Goal: Task Accomplishment & Management: Use online tool/utility

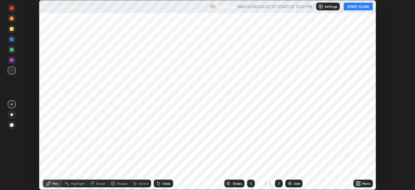
scroll to position [190, 415]
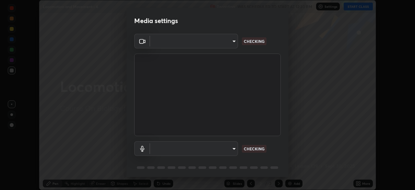
type input "6c2cbd707de14d6f22ad6aa38dcece7be3c4addb00b53b9d4bb55d2e14cdbb5a"
click at [176, 151] on body "Erase all Locomotion and Movement - 6 Recording WAS SCHEDULED TO START AT 12:30…" at bounding box center [207, 95] width 415 height 190
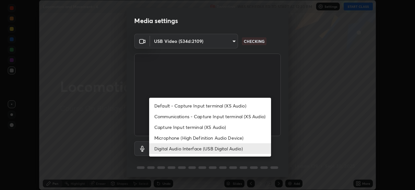
click at [169, 137] on li "Microphone (High Definition Audio Device)" at bounding box center [210, 137] width 122 height 11
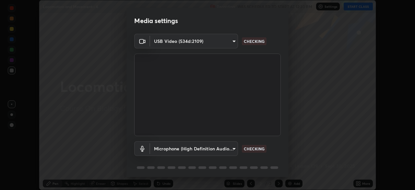
click at [172, 149] on li "Digital Audio Interface (USB Digital Audio)" at bounding box center [194, 148] width 91 height 6
type input "c108463416e0f654911d3f2d5d8dc70540b561df972e8d28c90434f423b2e045"
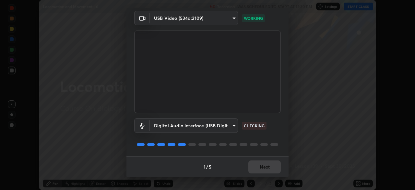
scroll to position [23, 0]
click at [265, 168] on button "Next" at bounding box center [265, 166] width 32 height 13
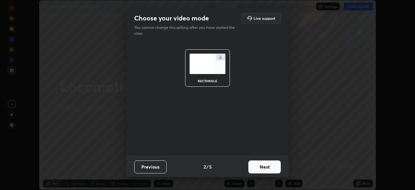
click at [262, 166] on button "Next" at bounding box center [265, 166] width 32 height 13
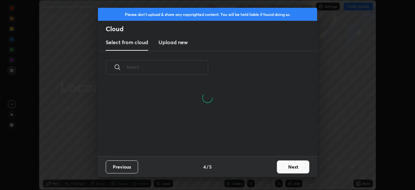
click at [287, 167] on button "Next" at bounding box center [293, 166] width 32 height 13
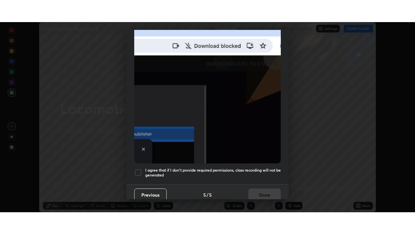
scroll to position [155, 0]
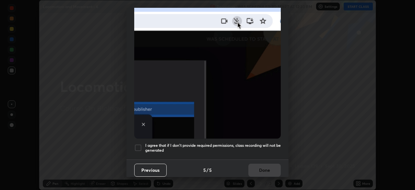
click at [197, 143] on h5 "I agree that if I don't provide required permissions, class recording will not …" at bounding box center [213, 148] width 136 height 10
click at [261, 168] on button "Done" at bounding box center [265, 170] width 32 height 13
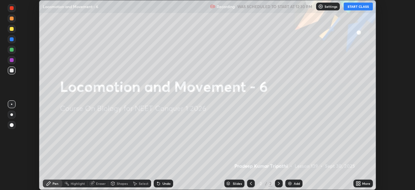
click at [358, 183] on icon at bounding box center [358, 182] width 2 height 2
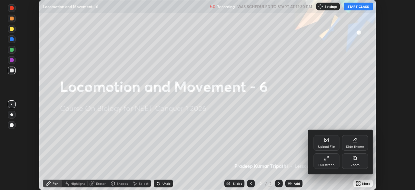
click at [331, 161] on div "Full screen" at bounding box center [327, 161] width 26 height 16
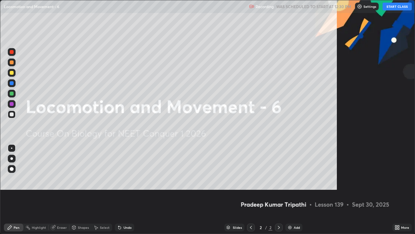
scroll to position [234, 415]
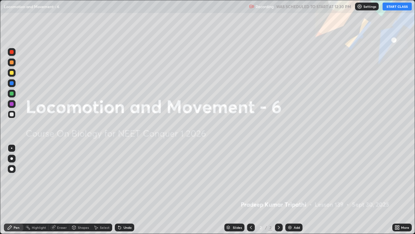
click at [395, 7] on button "START CLASS" at bounding box center [397, 7] width 29 height 8
click at [290, 189] on img at bounding box center [289, 227] width 5 height 5
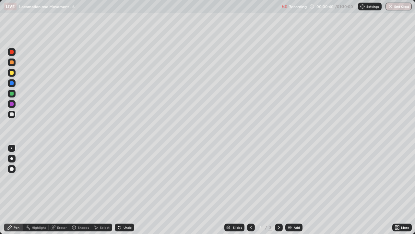
click at [13, 74] on div at bounding box center [12, 73] width 4 height 4
click at [79, 189] on div "Shapes" at bounding box center [83, 226] width 11 height 3
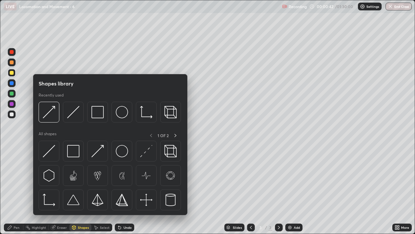
click at [15, 189] on div "Pen" at bounding box center [17, 226] width 6 height 3
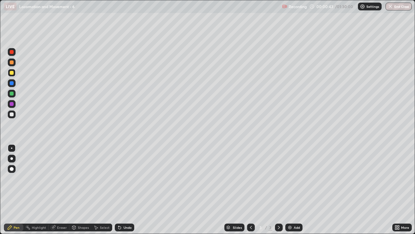
click at [12, 159] on div at bounding box center [11, 158] width 3 height 3
click at [12, 116] on div at bounding box center [12, 114] width 4 height 4
click at [82, 189] on div "Shapes" at bounding box center [83, 226] width 11 height 3
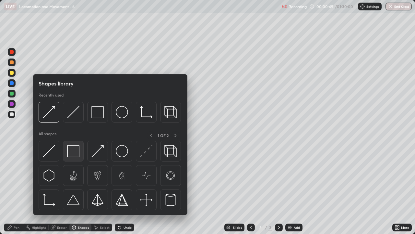
click at [75, 154] on img at bounding box center [73, 151] width 12 height 12
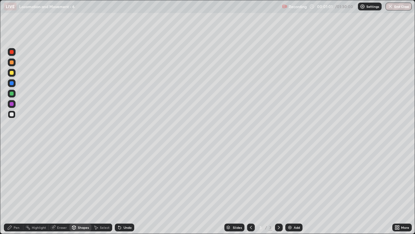
click at [83, 189] on div "Shapes" at bounding box center [83, 226] width 11 height 3
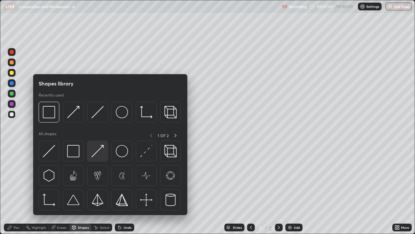
click at [98, 155] on img at bounding box center [97, 151] width 12 height 12
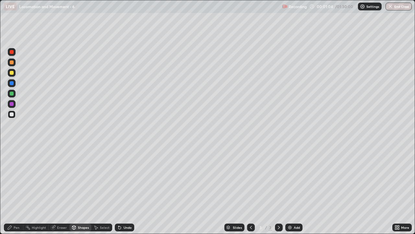
click at [13, 73] on div at bounding box center [12, 73] width 4 height 4
click at [16, 189] on div "Pen" at bounding box center [13, 227] width 19 height 8
click at [15, 189] on div "Pen" at bounding box center [17, 226] width 6 height 3
click at [12, 115] on div at bounding box center [12, 114] width 4 height 4
click at [12, 72] on div at bounding box center [12, 73] width 4 height 4
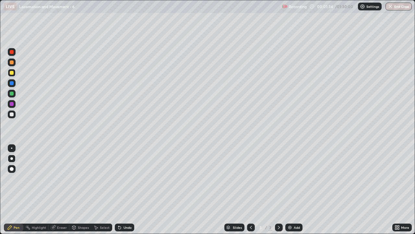
click at [14, 115] on div at bounding box center [12, 114] width 8 height 8
click at [13, 74] on div at bounding box center [12, 73] width 4 height 4
click at [12, 115] on div at bounding box center [12, 114] width 4 height 4
click at [19, 189] on div "Pen" at bounding box center [17, 226] width 6 height 3
click at [13, 74] on div at bounding box center [12, 73] width 4 height 4
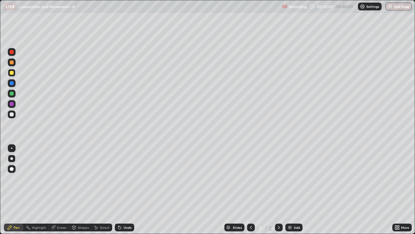
click at [59, 189] on div "Eraser" at bounding box center [62, 226] width 10 height 3
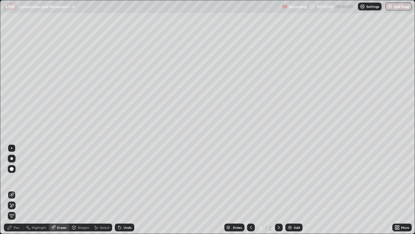
click at [17, 189] on div "Pen" at bounding box center [17, 226] width 6 height 3
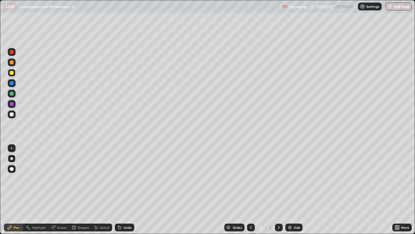
click at [62, 189] on div "Eraser" at bounding box center [62, 226] width 10 height 3
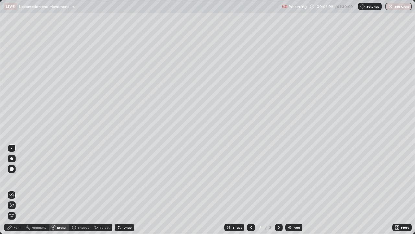
click at [80, 189] on div "Shapes" at bounding box center [83, 226] width 11 height 3
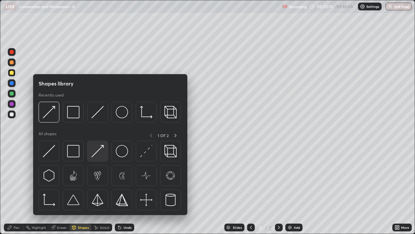
click at [96, 154] on img at bounding box center [97, 151] width 12 height 12
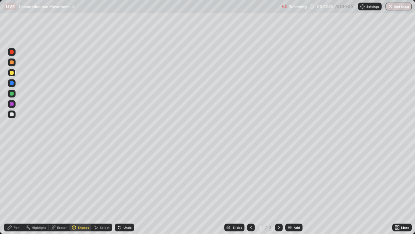
click at [15, 189] on div "Pen" at bounding box center [13, 227] width 19 height 8
click at [12, 115] on div at bounding box center [12, 114] width 4 height 4
click at [12, 63] on div at bounding box center [12, 62] width 4 height 4
click at [13, 73] on div at bounding box center [12, 73] width 4 height 4
click at [15, 189] on div "Pen" at bounding box center [13, 227] width 19 height 8
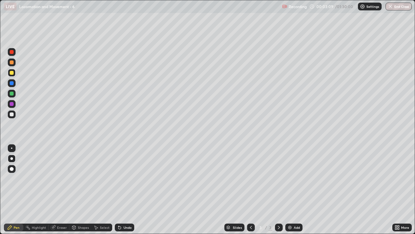
click at [11, 114] on div at bounding box center [12, 114] width 4 height 4
click at [81, 189] on div "Shapes" at bounding box center [83, 226] width 11 height 3
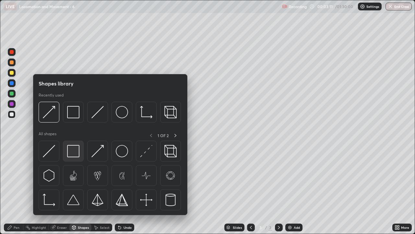
click at [72, 151] on img at bounding box center [73, 151] width 12 height 12
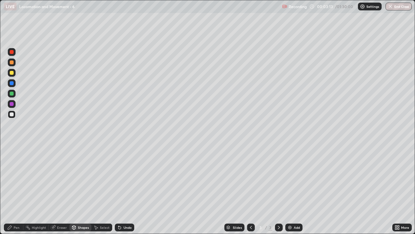
click at [82, 189] on div "Shapes" at bounding box center [83, 226] width 11 height 3
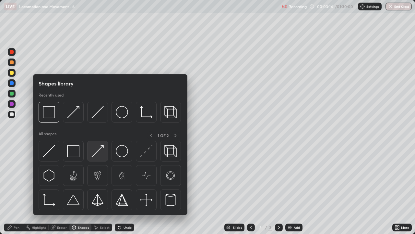
click at [97, 155] on img at bounding box center [97, 151] width 12 height 12
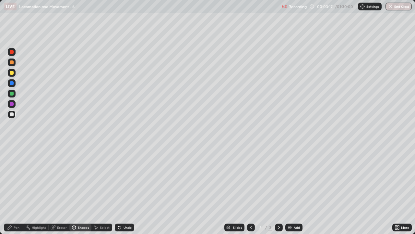
click at [15, 189] on div "Pen" at bounding box center [17, 226] width 6 height 3
click at [82, 189] on div "Shapes" at bounding box center [83, 226] width 11 height 3
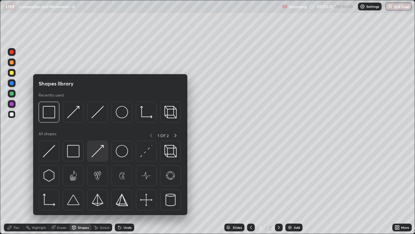
click at [100, 154] on img at bounding box center [97, 151] width 12 height 12
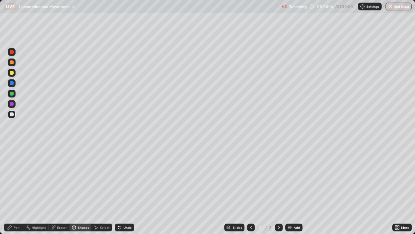
click at [19, 189] on div "Pen" at bounding box center [13, 227] width 19 height 8
click at [60, 189] on div "Eraser" at bounding box center [62, 226] width 10 height 3
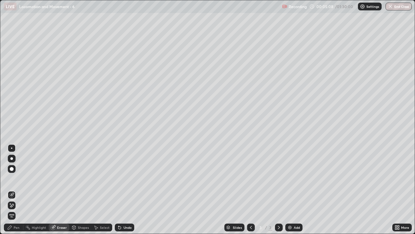
click at [82, 189] on div "Shapes" at bounding box center [83, 226] width 11 height 3
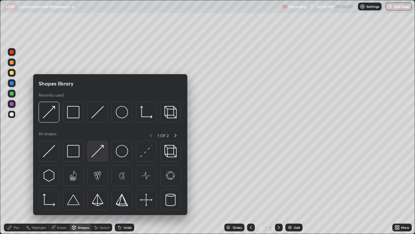
click at [100, 155] on img at bounding box center [97, 151] width 12 height 12
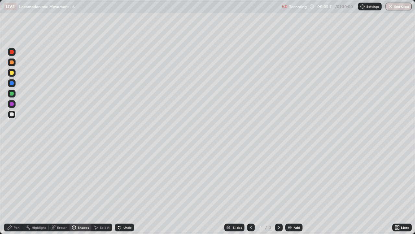
click at [13, 189] on div "Pen" at bounding box center [13, 227] width 19 height 8
click at [12, 74] on div at bounding box center [12, 73] width 4 height 4
click at [75, 189] on icon at bounding box center [74, 227] width 4 height 4
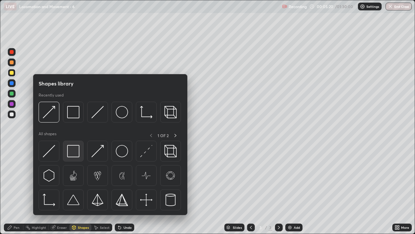
click at [78, 154] on img at bounding box center [73, 151] width 12 height 12
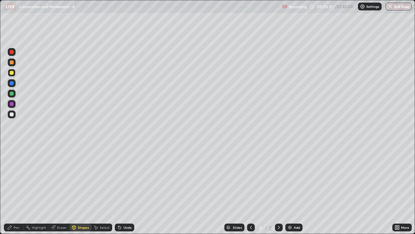
click at [84, 189] on div "Shapes" at bounding box center [83, 226] width 11 height 3
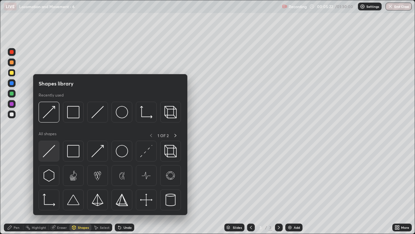
click at [57, 154] on div at bounding box center [49, 150] width 21 height 21
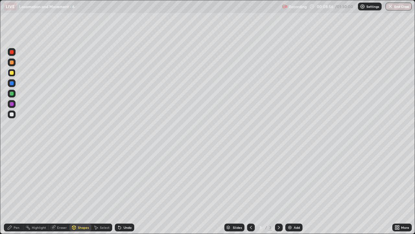
click at [14, 72] on div at bounding box center [12, 73] width 8 height 8
click at [19, 189] on div "Pen" at bounding box center [17, 226] width 6 height 3
click at [15, 64] on div at bounding box center [12, 62] width 8 height 8
click at [81, 189] on div "Shapes" at bounding box center [83, 226] width 11 height 3
click at [18, 189] on div "Pen" at bounding box center [17, 226] width 6 height 3
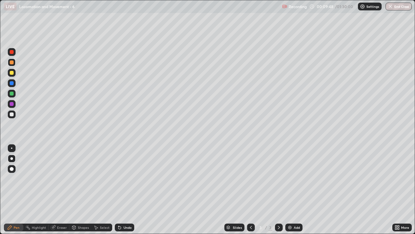
click at [13, 64] on div at bounding box center [12, 62] width 8 height 8
click at [19, 189] on div "Pen" at bounding box center [17, 226] width 6 height 3
click at [59, 189] on div "Eraser" at bounding box center [62, 226] width 10 height 3
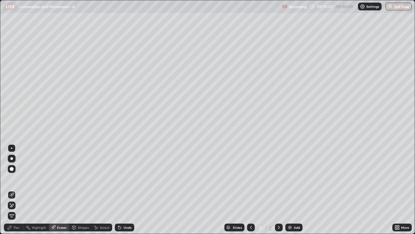
click at [17, 189] on div "Pen" at bounding box center [17, 226] width 6 height 3
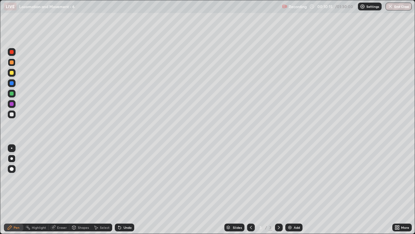
click at [15, 116] on div at bounding box center [12, 114] width 8 height 8
click at [79, 189] on div "Shapes" at bounding box center [83, 226] width 11 height 3
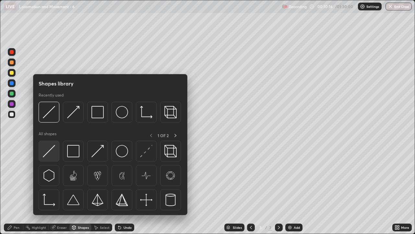
click at [54, 155] on img at bounding box center [49, 151] width 12 height 12
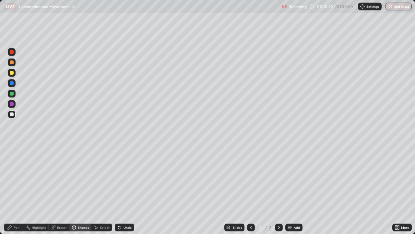
click at [17, 189] on div "Pen" at bounding box center [17, 226] width 6 height 3
click at [16, 189] on div "Pen" at bounding box center [17, 226] width 6 height 3
click at [14, 73] on div at bounding box center [12, 73] width 8 height 8
click at [15, 114] on div at bounding box center [12, 114] width 8 height 8
click at [81, 189] on div "Shapes" at bounding box center [83, 226] width 11 height 3
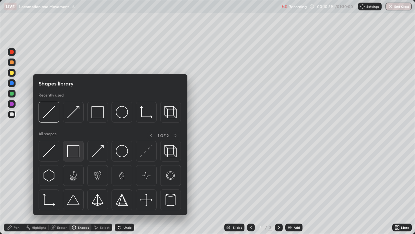
click at [74, 154] on img at bounding box center [73, 151] width 12 height 12
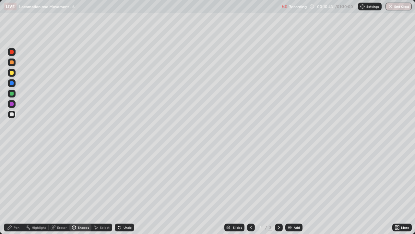
click at [19, 189] on div "Pen" at bounding box center [17, 226] width 6 height 3
click at [12, 63] on div at bounding box center [12, 62] width 4 height 4
click at [18, 189] on div "Pen" at bounding box center [17, 226] width 6 height 3
click at [13, 74] on div at bounding box center [12, 73] width 4 height 4
click at [13, 114] on div at bounding box center [12, 114] width 4 height 4
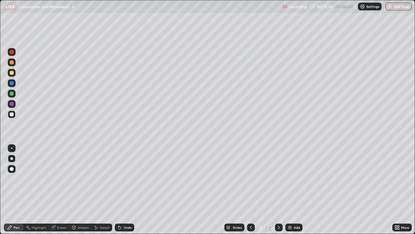
click at [76, 189] on icon at bounding box center [73, 227] width 5 height 5
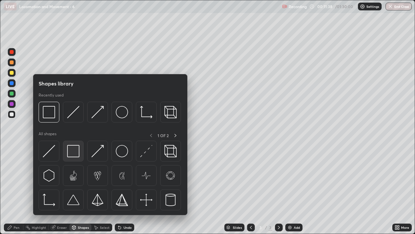
click at [74, 155] on img at bounding box center [73, 151] width 12 height 12
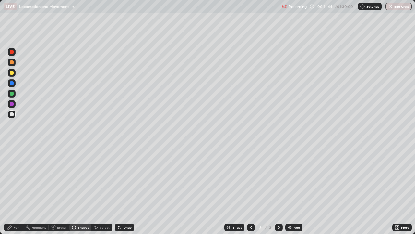
click at [19, 189] on div "Pen" at bounding box center [13, 227] width 19 height 8
click at [15, 75] on div at bounding box center [12, 73] width 8 height 8
click at [278, 189] on icon at bounding box center [278, 227] width 5 height 5
click at [292, 189] on img at bounding box center [289, 227] width 5 height 5
click at [15, 75] on div at bounding box center [12, 73] width 8 height 8
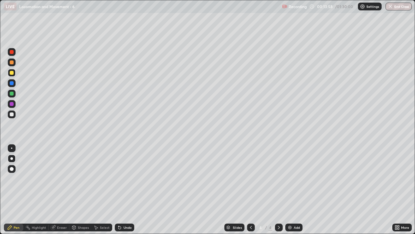
click at [15, 189] on div "Pen" at bounding box center [17, 226] width 6 height 3
click at [12, 117] on div at bounding box center [12, 114] width 8 height 8
click at [80, 189] on div "Shapes" at bounding box center [83, 226] width 11 height 3
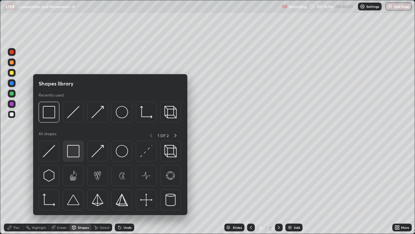
click at [77, 152] on img at bounding box center [73, 151] width 12 height 12
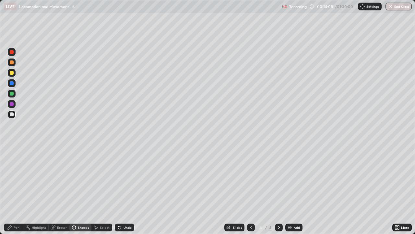
click at [18, 189] on div "Pen" at bounding box center [17, 226] width 6 height 3
click at [12, 73] on div at bounding box center [12, 73] width 4 height 4
click at [81, 189] on div "Shapes" at bounding box center [83, 226] width 11 height 3
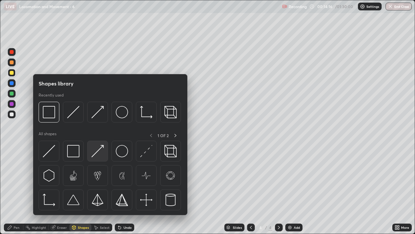
click at [99, 154] on img at bounding box center [97, 151] width 12 height 12
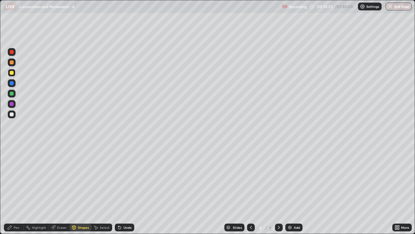
click at [86, 189] on div "Shapes" at bounding box center [83, 226] width 11 height 3
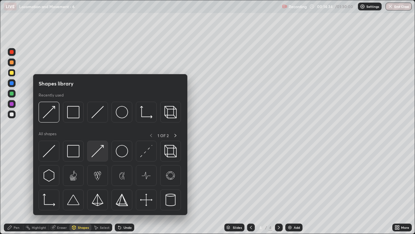
click at [101, 154] on img at bounding box center [97, 151] width 12 height 12
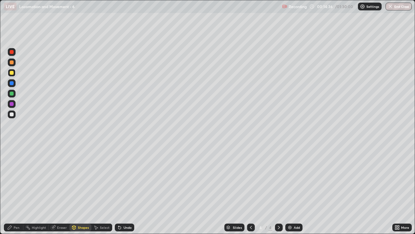
click at [12, 115] on div at bounding box center [12, 114] width 4 height 4
click at [60, 189] on div "Eraser" at bounding box center [62, 226] width 10 height 3
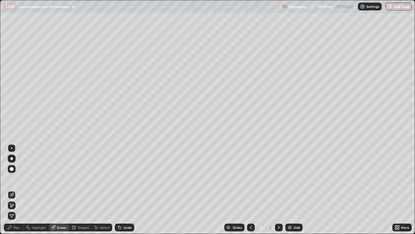
click at [16, 189] on div "Pen" at bounding box center [17, 226] width 6 height 3
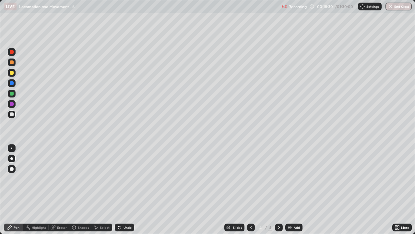
click at [13, 115] on div at bounding box center [12, 114] width 4 height 4
click at [17, 189] on div "Pen" at bounding box center [13, 227] width 19 height 8
click at [82, 189] on div "Shapes" at bounding box center [83, 226] width 11 height 3
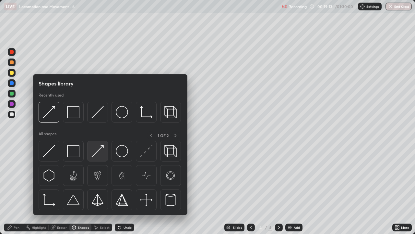
click at [97, 154] on img at bounding box center [97, 151] width 12 height 12
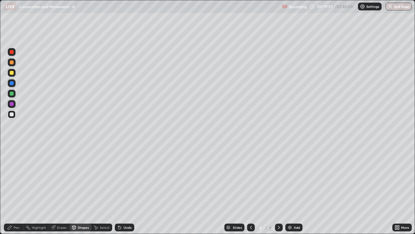
click at [11, 76] on div at bounding box center [12, 73] width 8 height 8
click at [82, 189] on div "Shapes" at bounding box center [83, 226] width 11 height 3
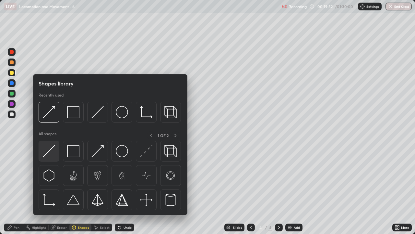
click at [56, 154] on div at bounding box center [49, 150] width 21 height 21
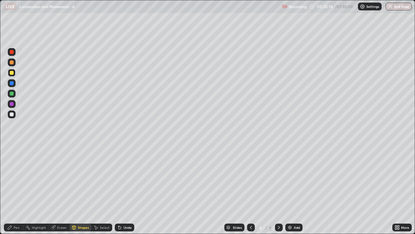
click at [12, 73] on div at bounding box center [12, 73] width 4 height 4
click at [17, 189] on div "Pen" at bounding box center [17, 226] width 6 height 3
click at [14, 189] on div "Pen" at bounding box center [13, 227] width 19 height 8
click at [82, 189] on div "Shapes" at bounding box center [80, 227] width 22 height 8
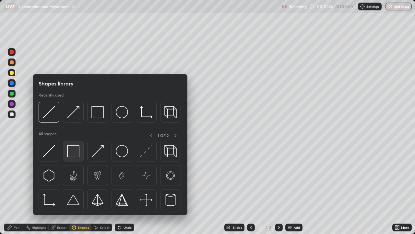
click at [74, 154] on img at bounding box center [73, 151] width 12 height 12
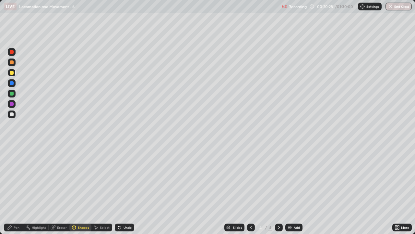
click at [80, 189] on div "Shapes" at bounding box center [80, 227] width 22 height 8
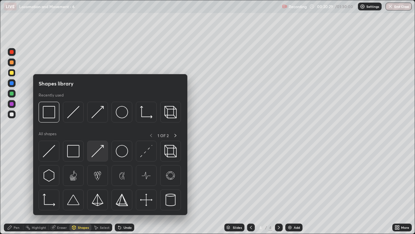
click at [101, 156] on img at bounding box center [97, 151] width 12 height 12
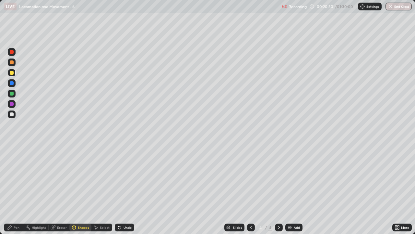
click at [18, 189] on div "Pen" at bounding box center [13, 227] width 19 height 8
click at [18, 189] on div "Pen" at bounding box center [17, 226] width 6 height 3
click at [12, 115] on div at bounding box center [12, 114] width 4 height 4
click at [63, 189] on div "Eraser" at bounding box center [62, 226] width 10 height 3
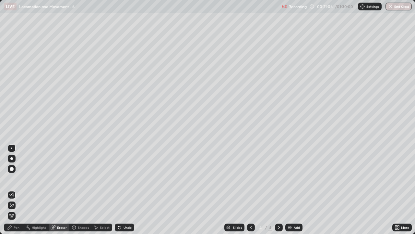
click at [14, 189] on div "Pen" at bounding box center [13, 227] width 19 height 8
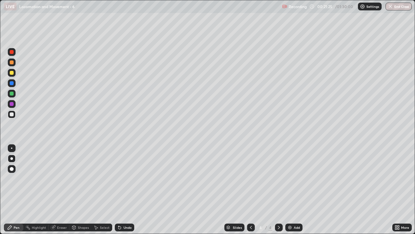
click at [12, 75] on div at bounding box center [12, 73] width 8 height 8
click at [80, 189] on div "Shapes" at bounding box center [83, 226] width 11 height 3
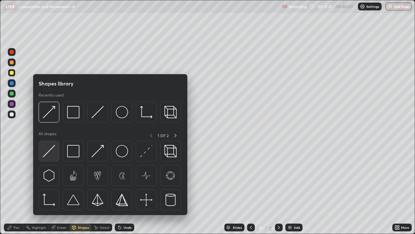
click at [55, 154] on img at bounding box center [49, 151] width 12 height 12
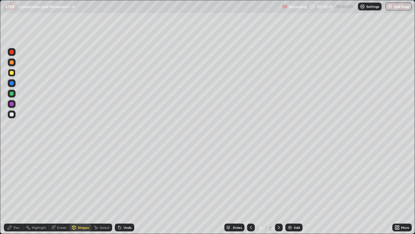
click at [12, 76] on div at bounding box center [12, 73] width 8 height 8
click at [16, 189] on div "Pen" at bounding box center [17, 226] width 6 height 3
click at [15, 116] on div at bounding box center [12, 114] width 8 height 8
click at [81, 189] on div "Shapes" at bounding box center [83, 226] width 11 height 3
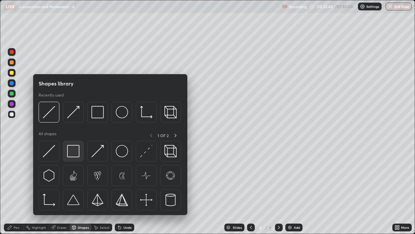
click at [75, 152] on img at bounding box center [73, 151] width 12 height 12
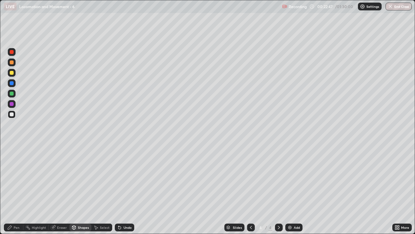
click at [87, 189] on div "Shapes" at bounding box center [83, 226] width 11 height 3
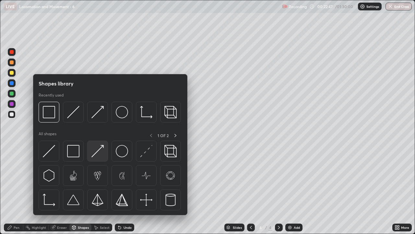
click at [103, 155] on img at bounding box center [97, 151] width 12 height 12
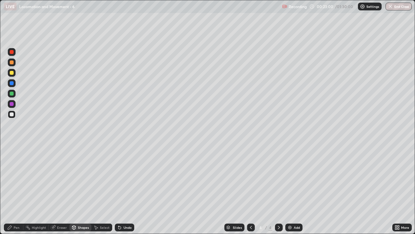
click at [12, 114] on div at bounding box center [12, 114] width 4 height 4
click at [17, 189] on div "Pen" at bounding box center [13, 227] width 19 height 8
click at [10, 72] on div at bounding box center [12, 73] width 4 height 4
click at [18, 189] on div "Pen" at bounding box center [17, 226] width 6 height 3
click at [12, 115] on div at bounding box center [12, 114] width 4 height 4
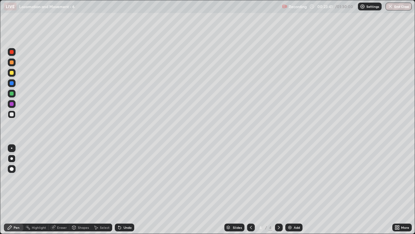
click at [80, 189] on div "Shapes" at bounding box center [83, 226] width 11 height 3
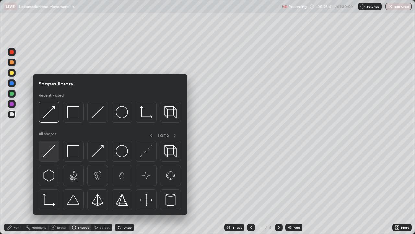
click at [52, 157] on div at bounding box center [49, 150] width 21 height 21
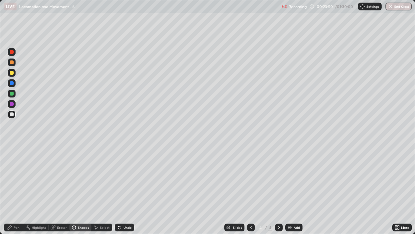
click at [13, 75] on div at bounding box center [12, 73] width 8 height 8
click at [15, 189] on div "Pen" at bounding box center [17, 226] width 6 height 3
click at [12, 63] on div at bounding box center [12, 62] width 4 height 4
click at [12, 114] on div at bounding box center [12, 114] width 4 height 4
click at [16, 189] on div "Pen" at bounding box center [17, 226] width 6 height 3
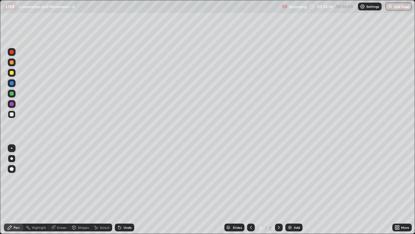
click at [64, 189] on div "Eraser" at bounding box center [62, 226] width 10 height 3
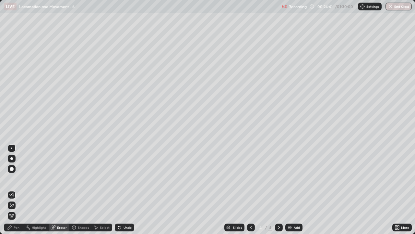
click at [81, 189] on div "Shapes" at bounding box center [83, 226] width 11 height 3
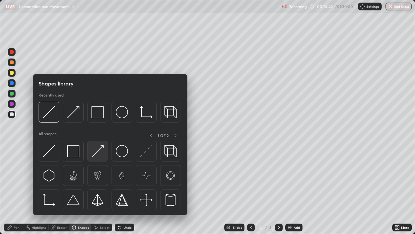
click at [102, 154] on img at bounding box center [97, 151] width 12 height 12
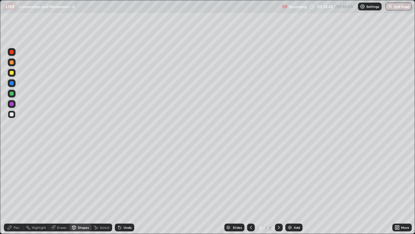
click at [17, 189] on div "Pen" at bounding box center [17, 226] width 6 height 3
click at [12, 75] on div at bounding box center [12, 73] width 8 height 8
click at [82, 189] on div "Shapes" at bounding box center [83, 226] width 11 height 3
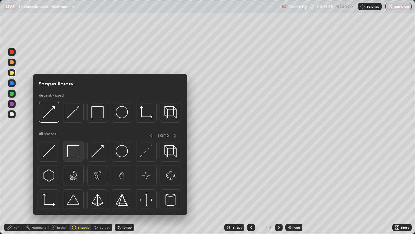
click at [75, 151] on img at bounding box center [73, 151] width 12 height 12
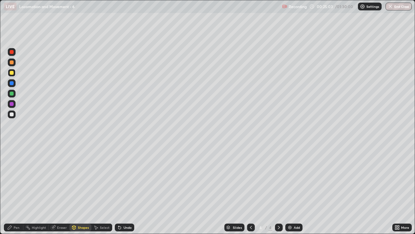
click at [15, 189] on div "Pen" at bounding box center [17, 226] width 6 height 3
click at [14, 114] on div at bounding box center [12, 114] width 8 height 8
click at [12, 73] on div at bounding box center [12, 73] width 4 height 4
click at [17, 189] on div "Pen" at bounding box center [17, 226] width 6 height 3
click at [13, 94] on div at bounding box center [12, 93] width 4 height 4
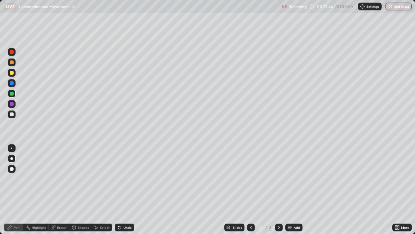
click at [14, 65] on div at bounding box center [12, 62] width 8 height 8
click at [84, 189] on div "Shapes" at bounding box center [83, 226] width 11 height 3
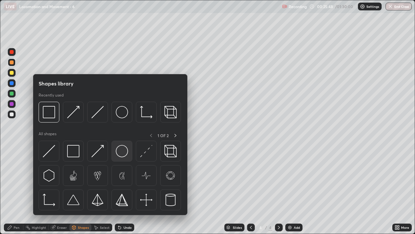
click at [122, 151] on img at bounding box center [122, 151] width 12 height 12
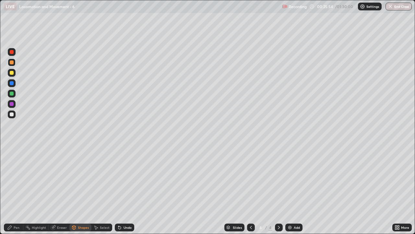
click at [18, 189] on div "Pen" at bounding box center [17, 226] width 6 height 3
click at [10, 63] on div at bounding box center [12, 62] width 4 height 4
click at [61, 189] on div "Eraser" at bounding box center [62, 226] width 10 height 3
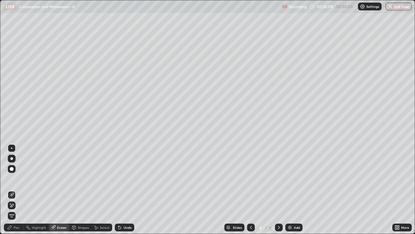
click at [16, 189] on div "Pen" at bounding box center [17, 226] width 6 height 3
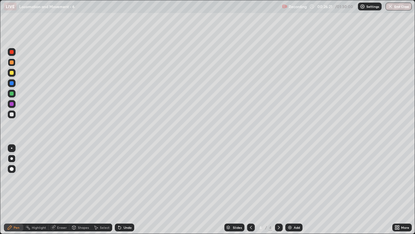
click at [15, 116] on div at bounding box center [12, 114] width 8 height 8
click at [18, 189] on div "Pen" at bounding box center [17, 226] width 6 height 3
click at [12, 62] on div at bounding box center [12, 62] width 4 height 4
click at [81, 189] on div "Shapes" at bounding box center [83, 226] width 11 height 3
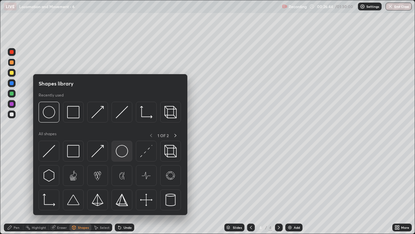
click at [121, 152] on img at bounding box center [122, 151] width 12 height 12
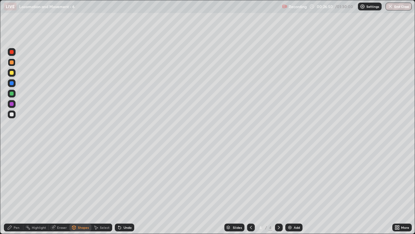
click at [15, 189] on div "Pen" at bounding box center [17, 226] width 6 height 3
click at [13, 114] on div at bounding box center [12, 114] width 4 height 4
click at [12, 63] on div at bounding box center [12, 62] width 4 height 4
click at [62, 189] on div "Eraser" at bounding box center [62, 226] width 10 height 3
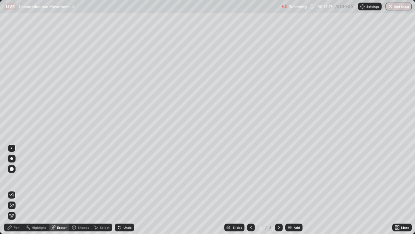
click at [15, 189] on div "Pen" at bounding box center [17, 226] width 6 height 3
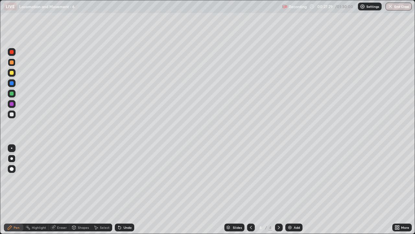
click at [11, 189] on div "Pen" at bounding box center [13, 227] width 19 height 8
click at [12, 63] on div at bounding box center [12, 62] width 4 height 4
click at [12, 116] on div at bounding box center [12, 114] width 4 height 4
click at [84, 189] on div "Shapes" at bounding box center [83, 226] width 11 height 3
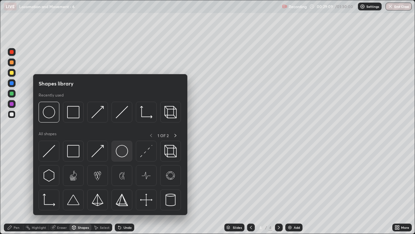
click at [124, 152] on img at bounding box center [122, 151] width 12 height 12
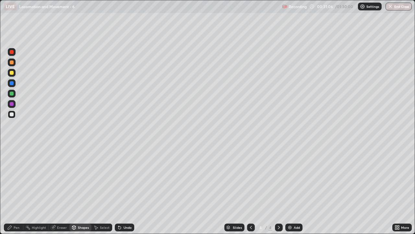
click at [15, 106] on div at bounding box center [12, 104] width 8 height 8
click at [12, 115] on div at bounding box center [12, 114] width 4 height 4
click at [64, 189] on div "Eraser" at bounding box center [62, 226] width 10 height 3
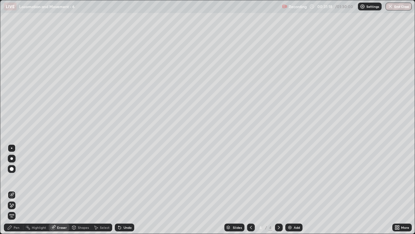
click at [14, 189] on div "Pen" at bounding box center [17, 226] width 6 height 3
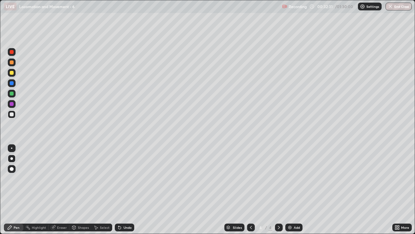
click at [13, 73] on div at bounding box center [12, 73] width 4 height 4
click at [17, 189] on div "Pen" at bounding box center [17, 226] width 6 height 3
click at [12, 115] on div at bounding box center [12, 114] width 4 height 4
click at [78, 189] on div "Shapes" at bounding box center [83, 226] width 11 height 3
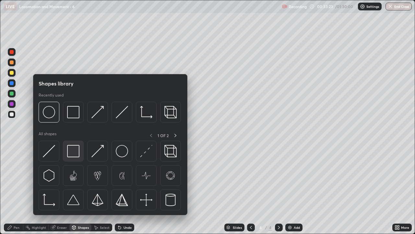
click at [72, 154] on img at bounding box center [73, 151] width 12 height 12
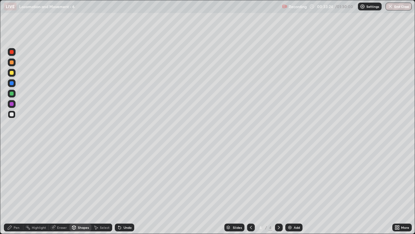
click at [16, 189] on div "Pen" at bounding box center [17, 226] width 6 height 3
click at [13, 74] on div at bounding box center [12, 73] width 4 height 4
click at [17, 189] on div "Pen" at bounding box center [17, 226] width 6 height 3
click at [12, 148] on div at bounding box center [11, 147] width 1 height 1
click at [278, 189] on icon at bounding box center [278, 227] width 5 height 5
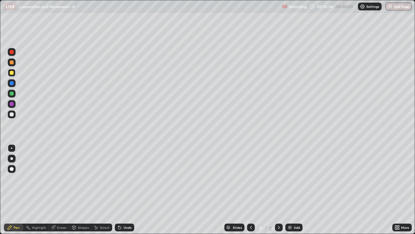
click at [289, 189] on img at bounding box center [289, 227] width 5 height 5
click at [18, 189] on div "Pen" at bounding box center [17, 226] width 6 height 3
click at [12, 71] on div at bounding box center [12, 73] width 4 height 4
click at [15, 189] on div "Pen" at bounding box center [17, 226] width 6 height 3
click at [11, 158] on div at bounding box center [11, 158] width 3 height 3
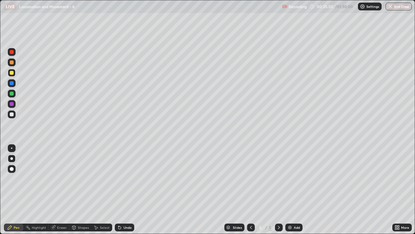
click at [62, 189] on div "Eraser" at bounding box center [62, 226] width 10 height 3
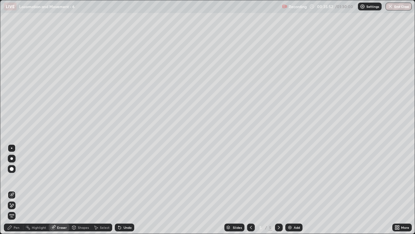
click at [18, 189] on div "Pen" at bounding box center [17, 226] width 6 height 3
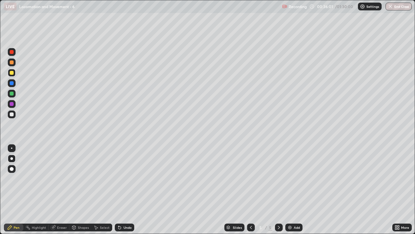
click at [12, 63] on div at bounding box center [12, 62] width 4 height 4
click at [81, 189] on div "Shapes" at bounding box center [83, 226] width 11 height 3
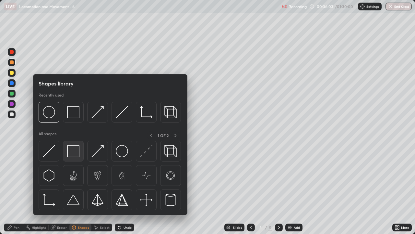
click at [72, 152] on img at bounding box center [73, 151] width 12 height 12
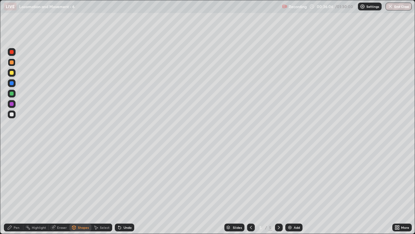
click at [13, 115] on div at bounding box center [12, 114] width 4 height 4
click at [78, 189] on div "Shapes" at bounding box center [83, 226] width 11 height 3
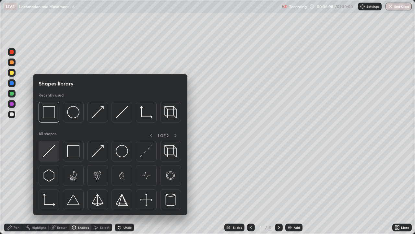
click at [51, 154] on img at bounding box center [49, 151] width 12 height 12
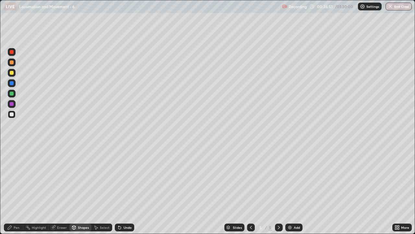
click at [250, 189] on icon at bounding box center [251, 227] width 5 height 5
click at [13, 74] on div at bounding box center [12, 73] width 8 height 8
click at [12, 63] on div at bounding box center [12, 62] width 4 height 4
click at [15, 189] on div "Pen" at bounding box center [17, 226] width 6 height 3
click at [59, 189] on div "Eraser" at bounding box center [62, 226] width 10 height 3
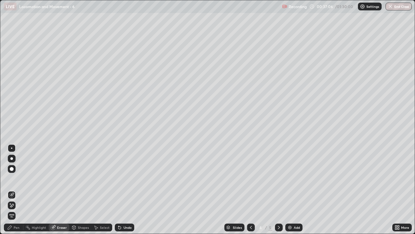
click at [18, 189] on div "Pen" at bounding box center [13, 227] width 19 height 8
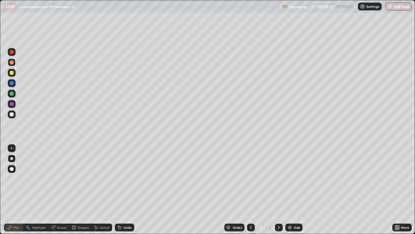
click at [59, 189] on div "Eraser" at bounding box center [62, 226] width 10 height 3
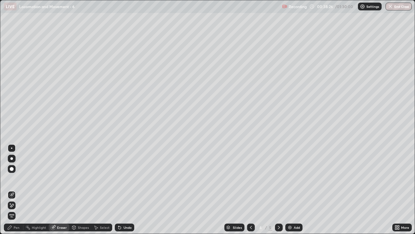
click at [17, 189] on div "Pen" at bounding box center [17, 226] width 6 height 3
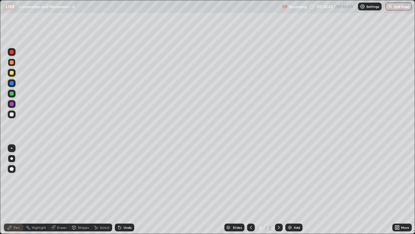
click at [13, 73] on div at bounding box center [12, 73] width 4 height 4
click at [79, 189] on div "Shapes" at bounding box center [80, 227] width 22 height 8
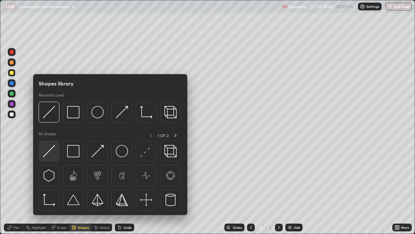
click at [52, 156] on img at bounding box center [49, 151] width 12 height 12
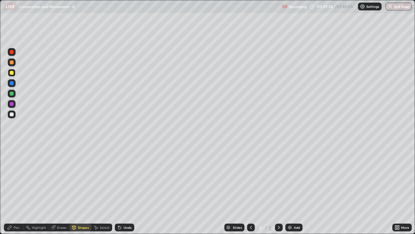
click at [278, 189] on icon at bounding box center [278, 227] width 5 height 5
click at [84, 189] on div "Shapes" at bounding box center [83, 226] width 11 height 3
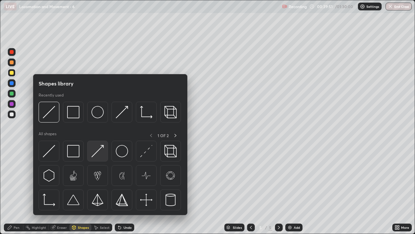
click at [102, 156] on img at bounding box center [97, 151] width 12 height 12
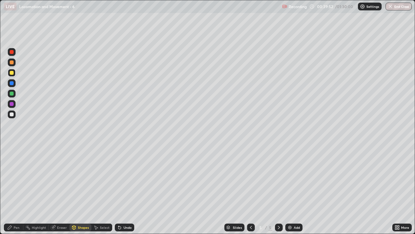
click at [13, 114] on div at bounding box center [12, 114] width 4 height 4
click at [15, 189] on div "Pen" at bounding box center [17, 226] width 6 height 3
click at [62, 189] on div "Eraser" at bounding box center [62, 226] width 10 height 3
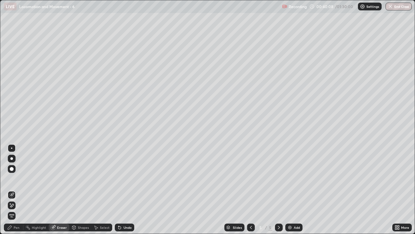
click at [17, 189] on div "Pen" at bounding box center [17, 226] width 6 height 3
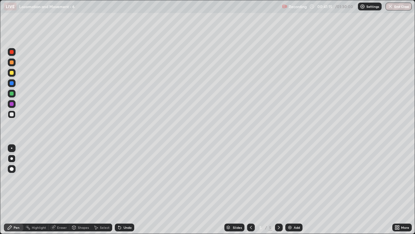
click at [13, 74] on div at bounding box center [12, 73] width 4 height 4
click at [78, 189] on div "Shapes" at bounding box center [83, 226] width 11 height 3
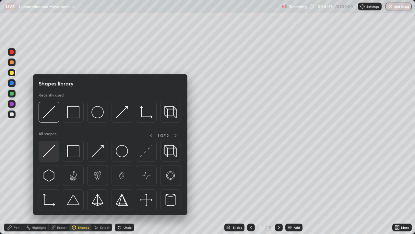
click at [52, 156] on img at bounding box center [49, 151] width 12 height 12
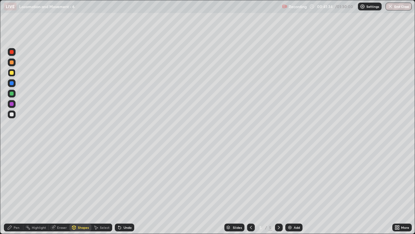
click at [13, 114] on div at bounding box center [12, 114] width 4 height 4
click at [64, 189] on div "Eraser" at bounding box center [62, 226] width 10 height 3
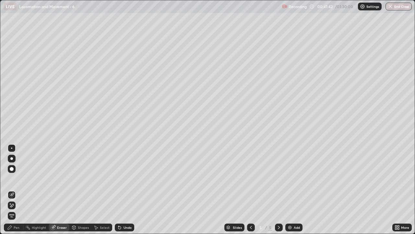
click at [14, 189] on div "Pen" at bounding box center [17, 226] width 6 height 3
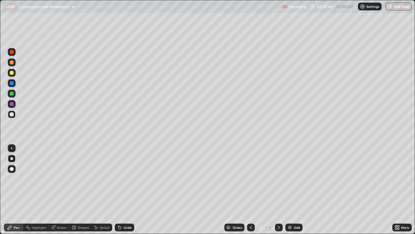
click at [12, 115] on div at bounding box center [12, 114] width 4 height 4
click at [79, 189] on div "Shapes" at bounding box center [83, 226] width 11 height 3
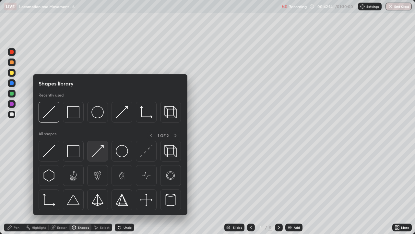
click at [102, 154] on img at bounding box center [97, 151] width 12 height 12
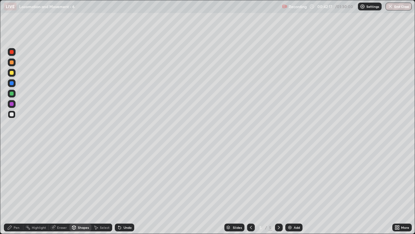
click at [17, 189] on div "Pen" at bounding box center [17, 226] width 6 height 3
click at [60, 189] on div "Eraser" at bounding box center [62, 226] width 10 height 3
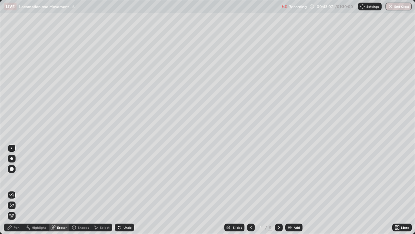
click at [18, 189] on div "Pen" at bounding box center [17, 226] width 6 height 3
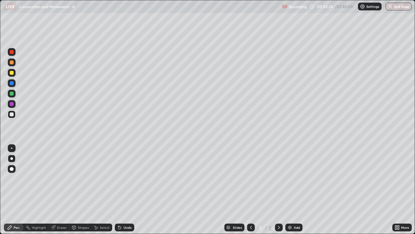
click at [13, 74] on div at bounding box center [12, 73] width 4 height 4
click at [80, 189] on div "Shapes" at bounding box center [80, 227] width 22 height 8
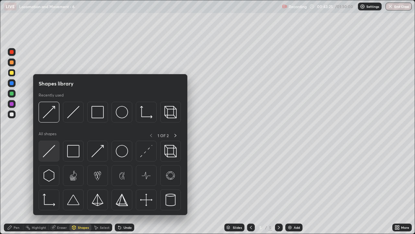
click at [51, 153] on img at bounding box center [49, 151] width 12 height 12
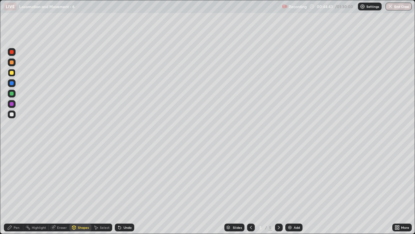
click at [82, 189] on div "Shapes" at bounding box center [83, 226] width 11 height 3
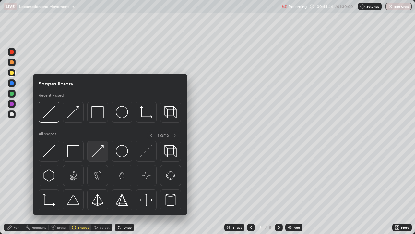
click at [103, 152] on img at bounding box center [97, 151] width 12 height 12
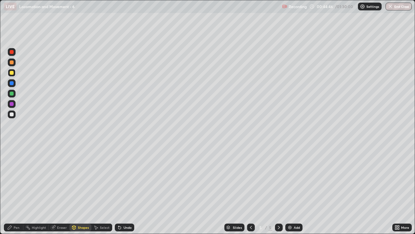
click at [18, 189] on div "Pen" at bounding box center [17, 226] width 6 height 3
click at [11, 113] on div at bounding box center [12, 114] width 4 height 4
click at [12, 74] on div at bounding box center [12, 73] width 4 height 4
click at [81, 189] on div "Shapes" at bounding box center [83, 226] width 11 height 3
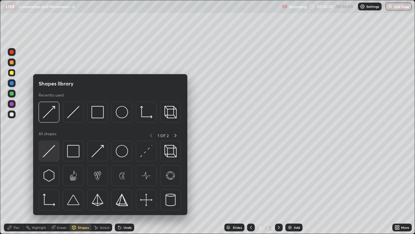
click at [55, 152] on div at bounding box center [49, 150] width 21 height 21
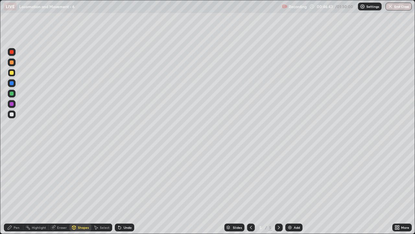
click at [84, 189] on div "Shapes" at bounding box center [83, 226] width 11 height 3
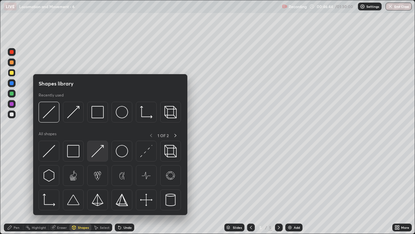
click at [103, 157] on div at bounding box center [97, 150] width 21 height 21
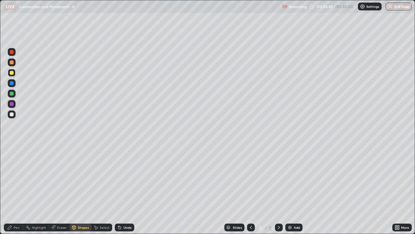
click at [17, 189] on div "Pen" at bounding box center [17, 226] width 6 height 3
click at [11, 105] on div at bounding box center [12, 104] width 4 height 4
click at [79, 189] on div "Shapes" at bounding box center [80, 227] width 22 height 8
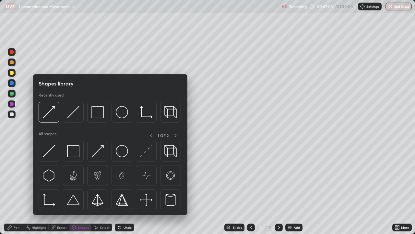
click at [16, 189] on div "Pen" at bounding box center [17, 226] width 6 height 3
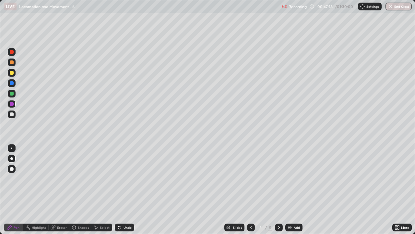
click at [79, 189] on div "Shapes" at bounding box center [83, 226] width 11 height 3
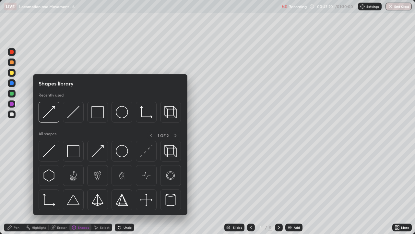
click at [12, 115] on div at bounding box center [12, 114] width 4 height 4
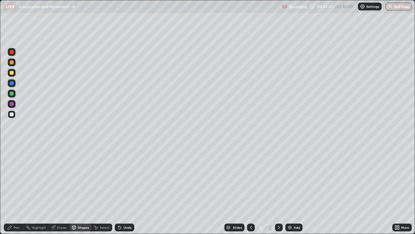
click at [18, 189] on div "Pen" at bounding box center [13, 227] width 19 height 8
click at [13, 73] on div at bounding box center [12, 73] width 4 height 4
click at [13, 115] on div at bounding box center [12, 114] width 4 height 4
click at [79, 189] on div "Shapes" at bounding box center [83, 226] width 11 height 3
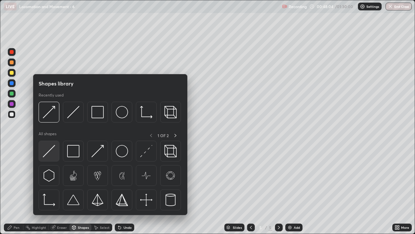
click at [52, 155] on img at bounding box center [49, 151] width 12 height 12
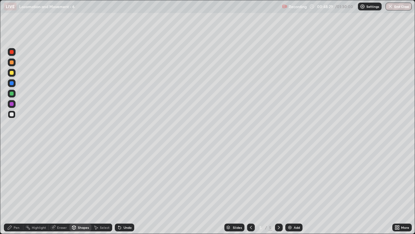
click at [84, 189] on div "Shapes" at bounding box center [83, 226] width 11 height 3
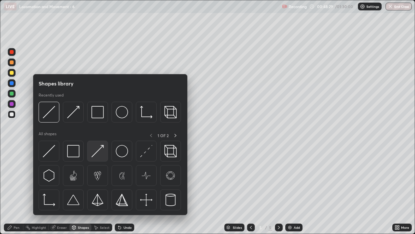
click at [100, 154] on img at bounding box center [97, 151] width 12 height 12
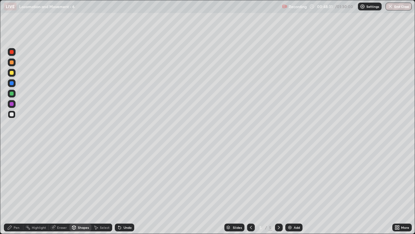
click at [19, 189] on div "Pen" at bounding box center [13, 227] width 19 height 8
click at [18, 189] on div "Pen" at bounding box center [17, 226] width 6 height 3
click at [12, 73] on div at bounding box center [12, 73] width 4 height 4
click at [82, 189] on div "Shapes" at bounding box center [83, 226] width 11 height 3
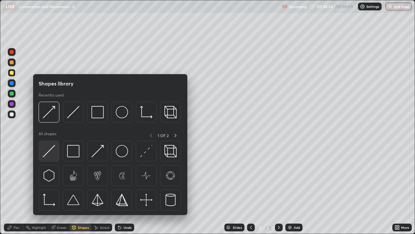
click at [55, 152] on img at bounding box center [49, 151] width 12 height 12
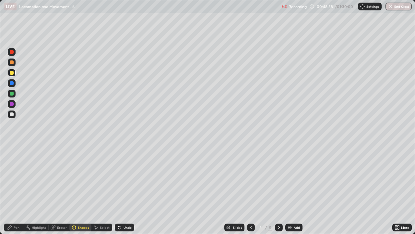
click at [15, 189] on div "Pen" at bounding box center [17, 226] width 6 height 3
click at [12, 74] on div at bounding box center [12, 73] width 4 height 4
click at [81, 189] on div "Shapes" at bounding box center [83, 226] width 11 height 3
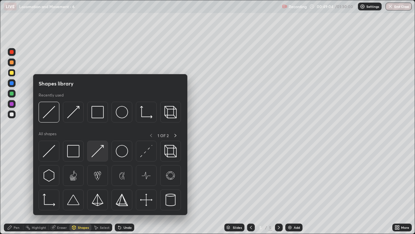
click at [98, 154] on img at bounding box center [97, 151] width 12 height 12
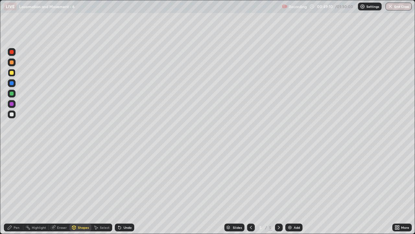
click at [16, 189] on div "Pen" at bounding box center [17, 226] width 6 height 3
click at [61, 189] on div "Eraser" at bounding box center [62, 226] width 10 height 3
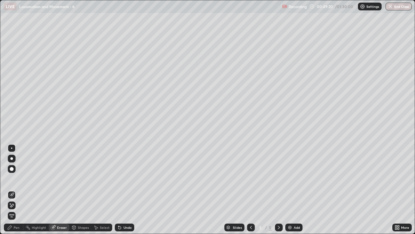
click at [18, 189] on div "Pen" at bounding box center [17, 226] width 6 height 3
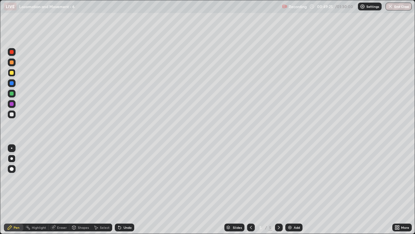
click at [62, 189] on div "Eraser" at bounding box center [62, 226] width 10 height 3
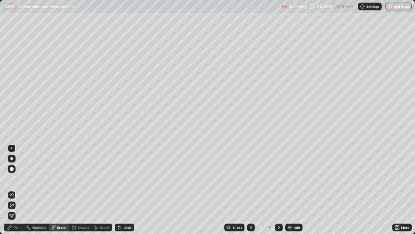
click at [17, 189] on div "Pen" at bounding box center [17, 226] width 6 height 3
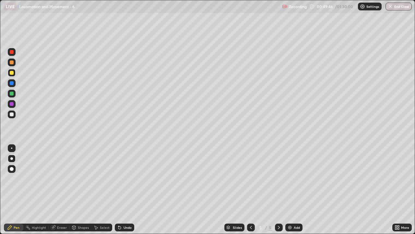
click at [12, 114] on div at bounding box center [12, 114] width 4 height 4
click at [12, 75] on div at bounding box center [12, 73] width 8 height 8
click at [12, 63] on div at bounding box center [12, 62] width 4 height 4
click at [84, 189] on div "Shapes" at bounding box center [83, 226] width 11 height 3
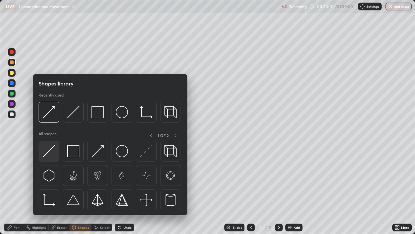
click at [55, 155] on img at bounding box center [49, 151] width 12 height 12
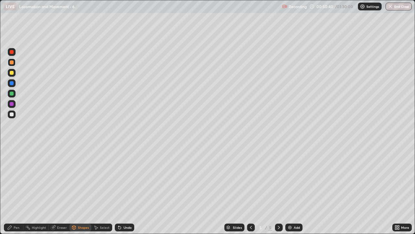
click at [15, 75] on div at bounding box center [12, 73] width 8 height 8
click at [18, 189] on div "Pen" at bounding box center [17, 226] width 6 height 3
click at [11, 73] on div at bounding box center [12, 73] width 4 height 4
click at [12, 116] on div at bounding box center [12, 114] width 4 height 4
click at [76, 189] on div "Shapes" at bounding box center [80, 227] width 22 height 8
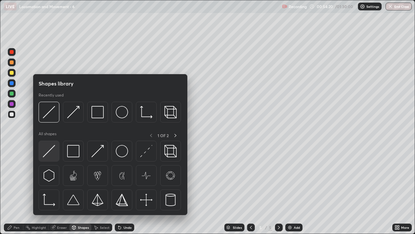
click at [49, 154] on img at bounding box center [49, 151] width 12 height 12
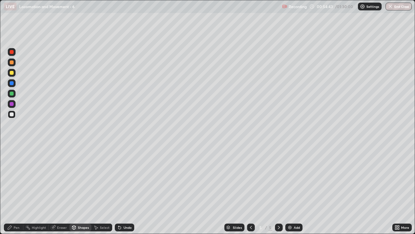
click at [17, 189] on div "Pen" at bounding box center [17, 226] width 6 height 3
click at [278, 189] on icon at bounding box center [278, 227] width 5 height 5
click at [290, 189] on img at bounding box center [289, 227] width 5 height 5
click at [12, 73] on div at bounding box center [12, 73] width 4 height 4
click at [17, 189] on div "Pen" at bounding box center [17, 226] width 6 height 3
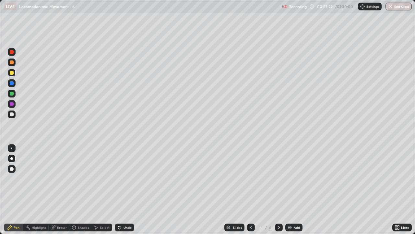
click at [12, 115] on div at bounding box center [12, 114] width 4 height 4
click at [81, 189] on div "Shapes" at bounding box center [83, 226] width 11 height 3
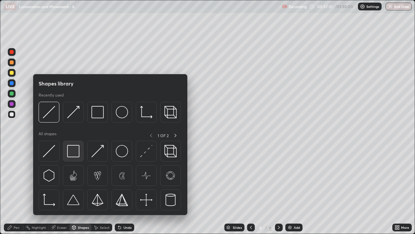
click at [75, 152] on img at bounding box center [73, 151] width 12 height 12
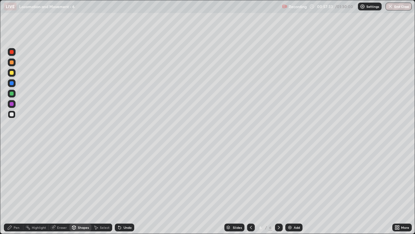
click at [80, 189] on div "Shapes" at bounding box center [83, 226] width 11 height 3
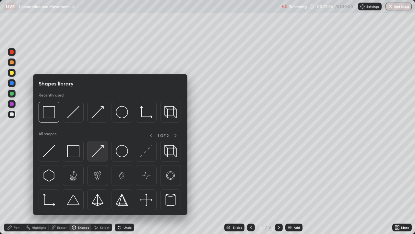
click at [102, 153] on img at bounding box center [97, 151] width 12 height 12
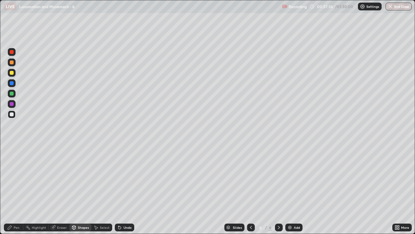
click at [17, 189] on div "Pen" at bounding box center [17, 226] width 6 height 3
click at [16, 189] on div "Pen" at bounding box center [17, 226] width 6 height 3
click at [13, 73] on div at bounding box center [12, 73] width 4 height 4
click at [85, 189] on div "Shapes" at bounding box center [83, 226] width 11 height 3
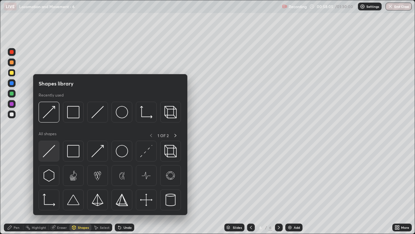
click at [55, 154] on div at bounding box center [49, 150] width 21 height 21
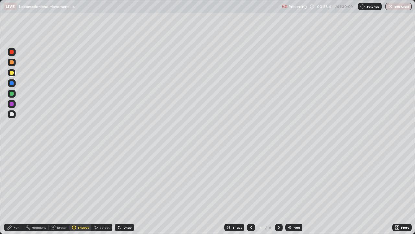
click at [83, 189] on div "Shapes" at bounding box center [80, 227] width 22 height 8
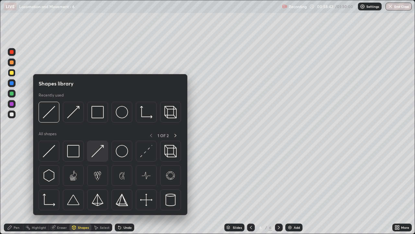
click at [99, 155] on img at bounding box center [97, 151] width 12 height 12
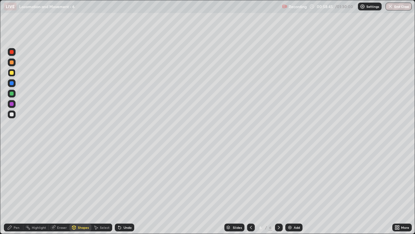
click at [13, 114] on div at bounding box center [12, 114] width 4 height 4
click at [20, 189] on div "Pen" at bounding box center [13, 227] width 19 height 8
click at [13, 74] on div at bounding box center [12, 73] width 8 height 8
click at [83, 189] on div "Shapes" at bounding box center [83, 226] width 11 height 3
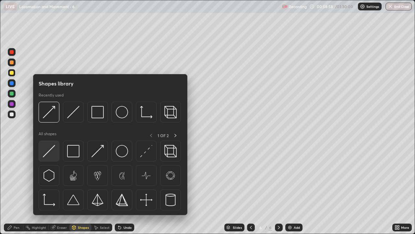
click at [56, 154] on div at bounding box center [49, 150] width 21 height 21
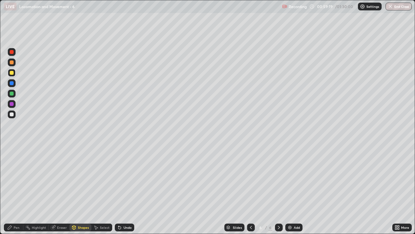
click at [18, 189] on div "Pen" at bounding box center [17, 226] width 6 height 3
click at [11, 115] on div at bounding box center [12, 114] width 4 height 4
click at [61, 189] on div "Eraser" at bounding box center [62, 226] width 10 height 3
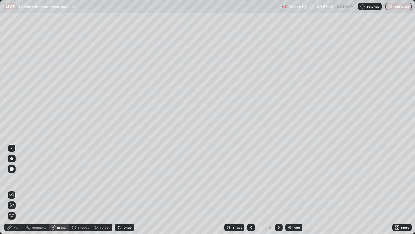
click at [19, 189] on div "Pen" at bounding box center [13, 227] width 19 height 8
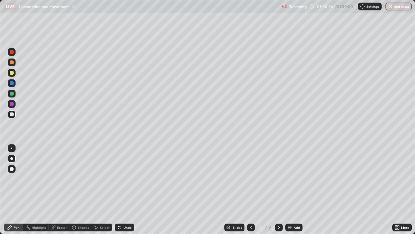
click at [12, 73] on div at bounding box center [12, 73] width 4 height 4
click at [81, 189] on div "Shapes" at bounding box center [83, 226] width 11 height 3
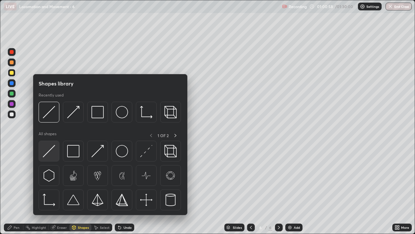
click at [54, 154] on img at bounding box center [49, 151] width 12 height 12
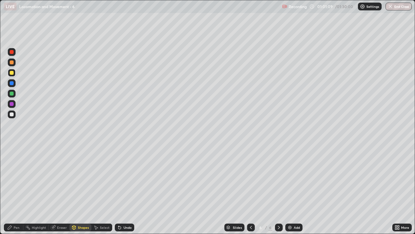
click at [21, 189] on div "Pen" at bounding box center [13, 227] width 19 height 8
click at [12, 75] on div at bounding box center [12, 73] width 8 height 8
click at [18, 189] on div "Pen" at bounding box center [17, 226] width 6 height 3
click at [58, 189] on div "Eraser" at bounding box center [62, 226] width 10 height 3
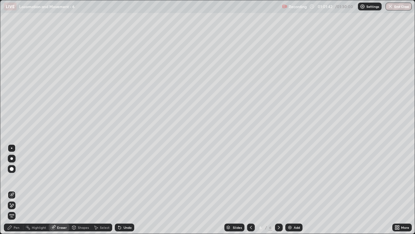
click at [11, 189] on icon at bounding box center [11, 194] width 5 height 5
click at [16, 189] on div "Pen" at bounding box center [17, 226] width 6 height 3
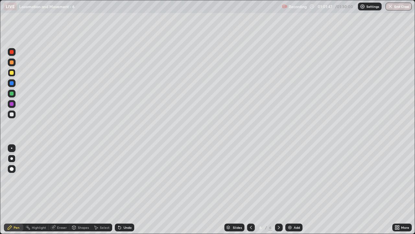
click at [13, 114] on div at bounding box center [12, 114] width 4 height 4
click at [80, 189] on div "Shapes" at bounding box center [80, 227] width 22 height 8
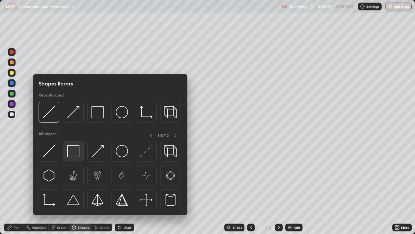
click at [72, 153] on img at bounding box center [73, 151] width 12 height 12
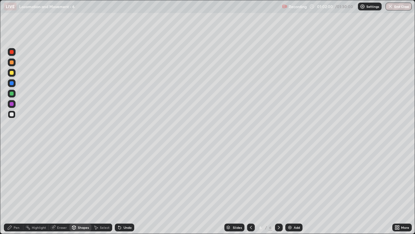
click at [82, 189] on div "Shapes" at bounding box center [83, 226] width 11 height 3
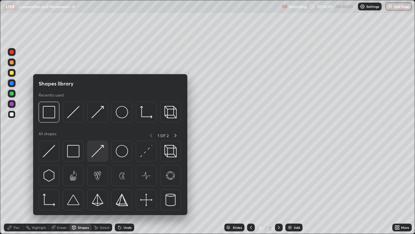
click at [98, 157] on img at bounding box center [97, 151] width 12 height 12
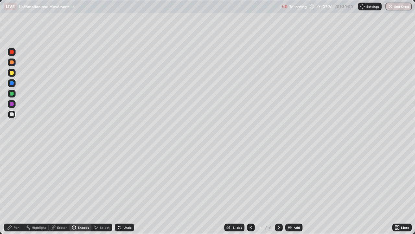
click at [12, 116] on div at bounding box center [12, 114] width 4 height 4
click at [15, 189] on div "Pen" at bounding box center [17, 226] width 6 height 3
click at [12, 75] on div at bounding box center [12, 73] width 8 height 8
click at [78, 189] on div "Shapes" at bounding box center [80, 227] width 22 height 8
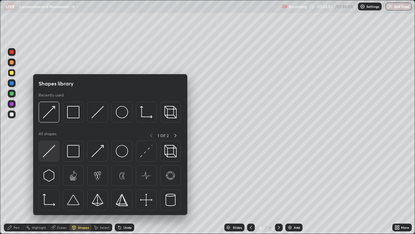
click at [49, 154] on img at bounding box center [49, 151] width 12 height 12
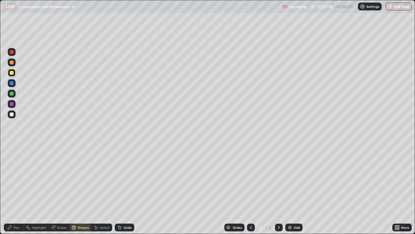
click at [13, 64] on div at bounding box center [12, 62] width 4 height 4
click at [17, 189] on div "Pen" at bounding box center [13, 227] width 19 height 8
click at [12, 74] on div at bounding box center [12, 73] width 4 height 4
click at [80, 189] on div "Shapes" at bounding box center [83, 226] width 11 height 3
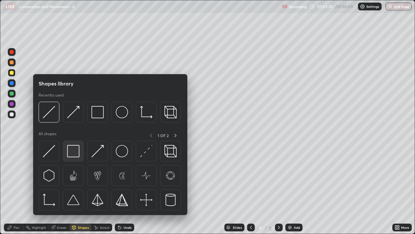
click at [71, 151] on img at bounding box center [73, 151] width 12 height 12
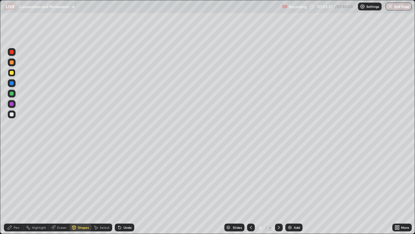
click at [19, 189] on div "Pen" at bounding box center [13, 227] width 19 height 8
click at [12, 115] on div at bounding box center [12, 114] width 4 height 4
click at [78, 189] on div "Shapes" at bounding box center [83, 226] width 11 height 3
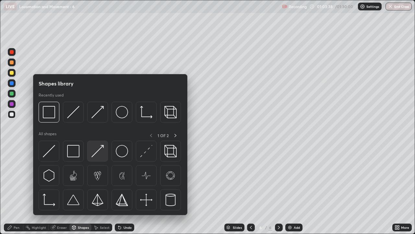
click at [95, 153] on img at bounding box center [97, 151] width 12 height 12
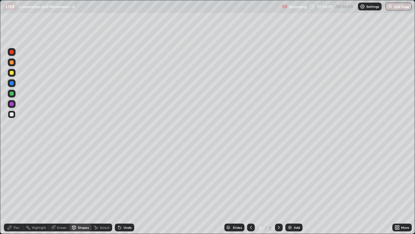
click at [15, 189] on div "Pen" at bounding box center [13, 227] width 19 height 8
click at [62, 189] on div "Eraser" at bounding box center [62, 226] width 10 height 3
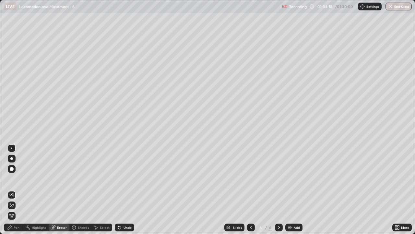
click at [16, 189] on div "Pen" at bounding box center [17, 226] width 6 height 3
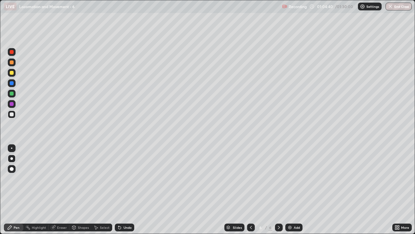
click at [15, 116] on div at bounding box center [12, 114] width 8 height 8
click at [60, 189] on div "Eraser" at bounding box center [62, 226] width 10 height 3
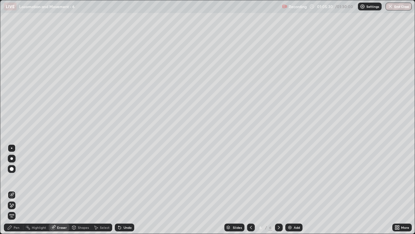
click at [18, 189] on div "Pen" at bounding box center [17, 226] width 6 height 3
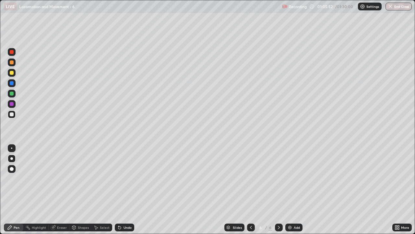
click at [12, 73] on div at bounding box center [12, 73] width 4 height 4
click at [81, 189] on div "Shapes" at bounding box center [83, 226] width 11 height 3
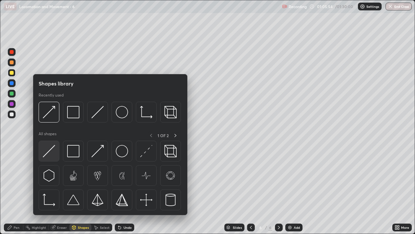
click at [55, 154] on img at bounding box center [49, 151] width 12 height 12
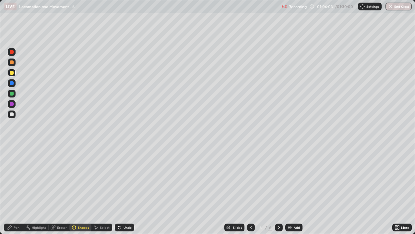
click at [78, 189] on div "Shapes" at bounding box center [83, 226] width 11 height 3
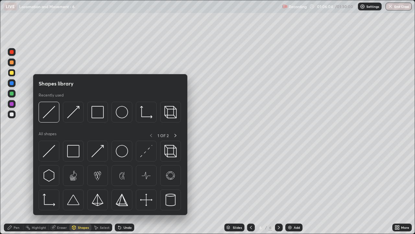
click at [17, 189] on div "Pen" at bounding box center [17, 226] width 6 height 3
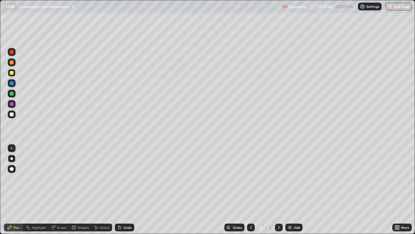
click at [16, 189] on div "Pen" at bounding box center [17, 226] width 6 height 3
click at [81, 189] on div "Shapes" at bounding box center [83, 226] width 11 height 3
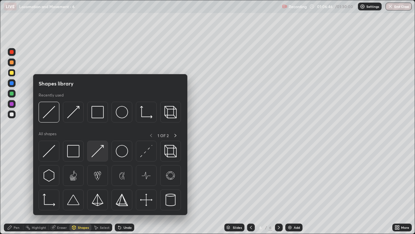
click at [96, 154] on img at bounding box center [97, 151] width 12 height 12
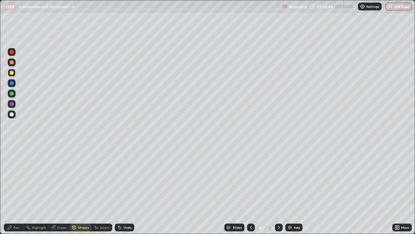
click at [18, 189] on div "Pen" at bounding box center [17, 226] width 6 height 3
click at [13, 116] on div at bounding box center [12, 114] width 4 height 4
click at [12, 63] on div at bounding box center [12, 62] width 4 height 4
click at [12, 105] on div at bounding box center [12, 104] width 4 height 4
click at [17, 189] on div "Pen" at bounding box center [17, 226] width 6 height 3
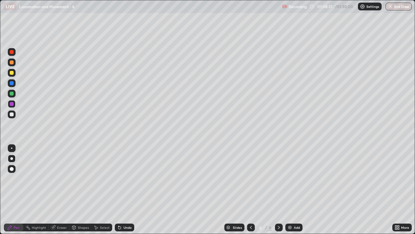
click at [10, 116] on div at bounding box center [12, 114] width 4 height 4
click at [13, 64] on div at bounding box center [12, 62] width 8 height 8
click at [61, 189] on div "Eraser" at bounding box center [62, 226] width 10 height 3
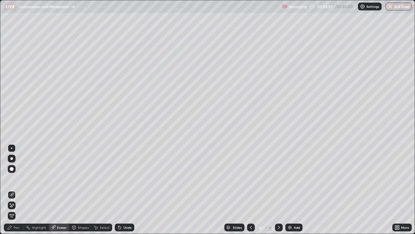
click at [18, 189] on div "Pen" at bounding box center [17, 226] width 6 height 3
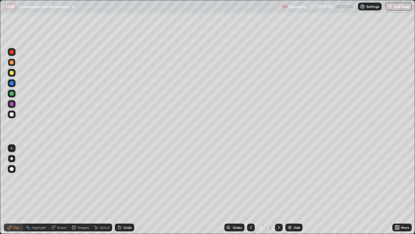
click at [63, 189] on div "Eraser" at bounding box center [62, 226] width 10 height 3
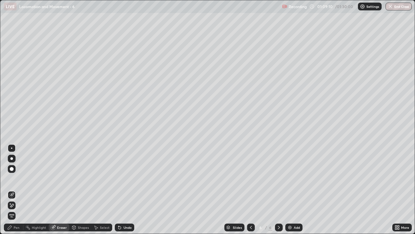
click at [19, 189] on div "Pen" at bounding box center [13, 227] width 19 height 8
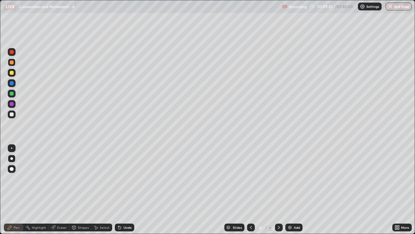
click at [15, 115] on div at bounding box center [12, 114] width 8 height 8
click at [63, 189] on div "Eraser" at bounding box center [62, 226] width 10 height 3
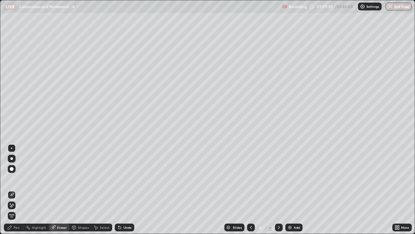
click at [18, 189] on div "Pen" at bounding box center [17, 226] width 6 height 3
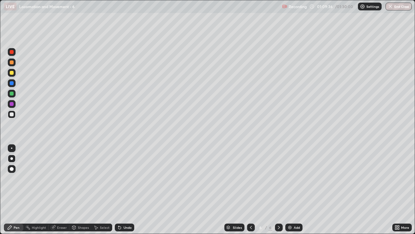
click at [12, 63] on div at bounding box center [12, 62] width 4 height 4
click at [14, 114] on div at bounding box center [12, 114] width 8 height 8
click at [85, 189] on div "Shapes" at bounding box center [83, 226] width 11 height 3
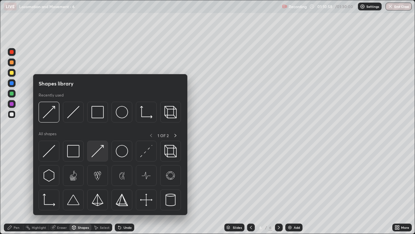
click at [103, 153] on img at bounding box center [97, 151] width 12 height 12
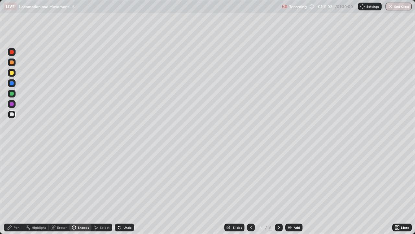
click at [18, 189] on div "Pen" at bounding box center [17, 226] width 6 height 3
click at [15, 189] on div "Pen" at bounding box center [13, 227] width 19 height 8
click at [12, 73] on div at bounding box center [12, 73] width 4 height 4
click at [16, 189] on div "Pen" at bounding box center [17, 226] width 6 height 3
click at [289, 189] on img at bounding box center [289, 227] width 5 height 5
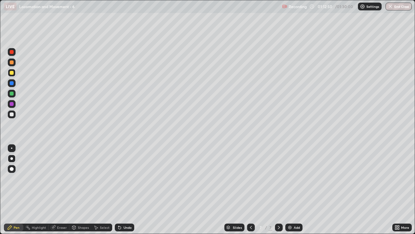
click at [13, 116] on div at bounding box center [12, 114] width 4 height 4
click at [83, 189] on div "Shapes" at bounding box center [83, 226] width 11 height 3
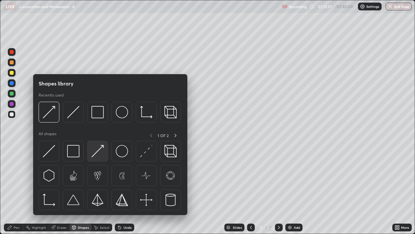
click at [101, 156] on img at bounding box center [97, 151] width 12 height 12
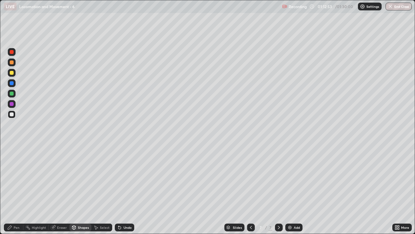
click at [17, 189] on div "Pen" at bounding box center [17, 226] width 6 height 3
click at [64, 189] on div "Eraser" at bounding box center [62, 226] width 10 height 3
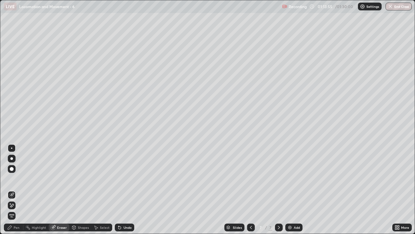
click at [17, 189] on div "Pen" at bounding box center [17, 226] width 6 height 3
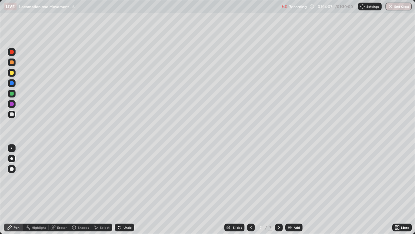
click at [60, 189] on div "Eraser" at bounding box center [62, 226] width 10 height 3
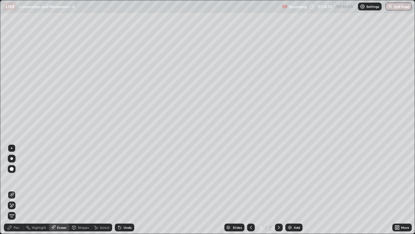
click at [19, 189] on div "Pen" at bounding box center [17, 226] width 6 height 3
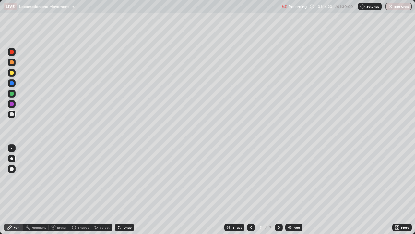
click at [13, 75] on div at bounding box center [12, 73] width 8 height 8
click at [79, 189] on div "Shapes" at bounding box center [83, 226] width 11 height 3
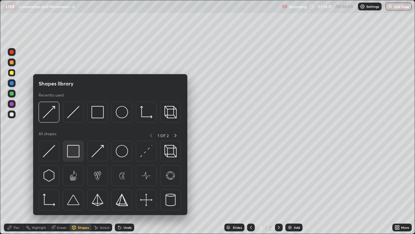
click at [74, 153] on img at bounding box center [73, 151] width 12 height 12
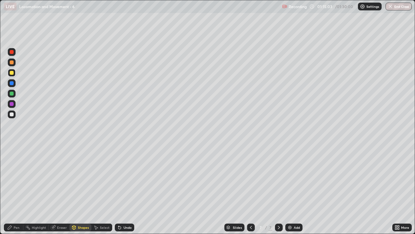
click at [82, 189] on div "Shapes" at bounding box center [83, 226] width 11 height 3
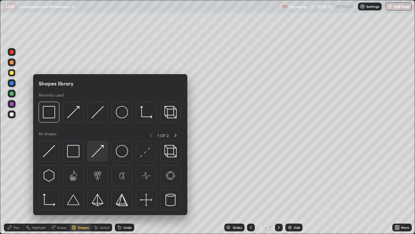
click at [100, 154] on img at bounding box center [97, 151] width 12 height 12
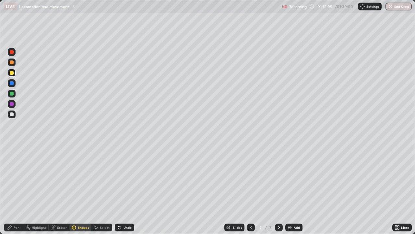
click at [18, 189] on div "Pen" at bounding box center [17, 226] width 6 height 3
click at [17, 189] on div "Pen" at bounding box center [17, 226] width 6 height 3
click at [13, 113] on div at bounding box center [12, 114] width 4 height 4
click at [11, 74] on div at bounding box center [12, 73] width 4 height 4
click at [83, 189] on div "Shapes" at bounding box center [83, 226] width 11 height 3
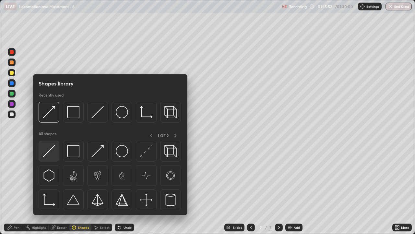
click at [55, 152] on div at bounding box center [49, 150] width 21 height 21
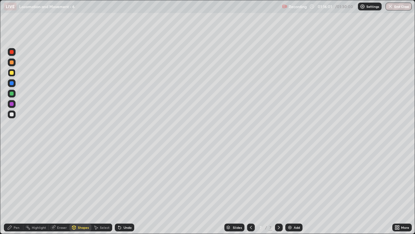
click at [18, 189] on div "Pen" at bounding box center [17, 226] width 6 height 3
click at [62, 189] on div "Eraser" at bounding box center [62, 226] width 10 height 3
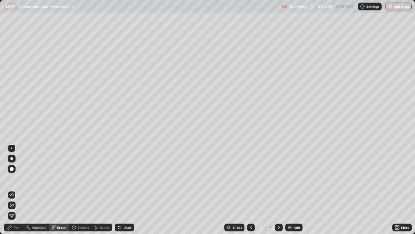
click at [60, 189] on div "Eraser" at bounding box center [62, 226] width 10 height 3
click at [14, 189] on div "Pen" at bounding box center [13, 227] width 19 height 8
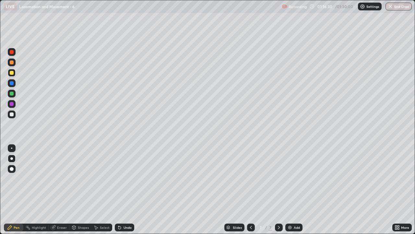
click at [13, 73] on div at bounding box center [12, 73] width 4 height 4
click at [12, 113] on div at bounding box center [12, 114] width 4 height 4
click at [13, 63] on div at bounding box center [12, 62] width 4 height 4
click at [80, 189] on div "Shapes" at bounding box center [80, 227] width 22 height 8
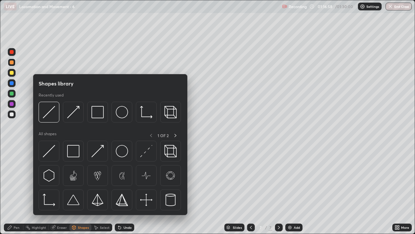
click at [18, 189] on div "Pen" at bounding box center [17, 226] width 6 height 3
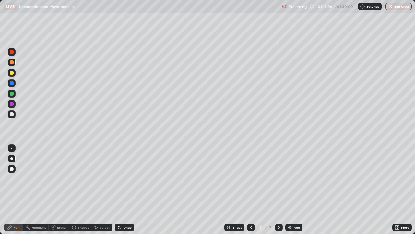
click at [62, 189] on div "Eraser" at bounding box center [62, 226] width 10 height 3
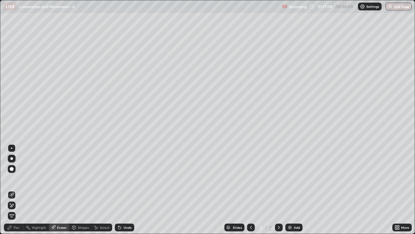
click at [18, 189] on div "Pen" at bounding box center [17, 226] width 6 height 3
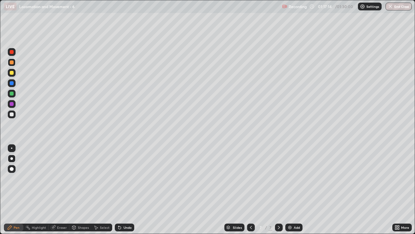
click at [62, 189] on div "Eraser" at bounding box center [62, 226] width 10 height 3
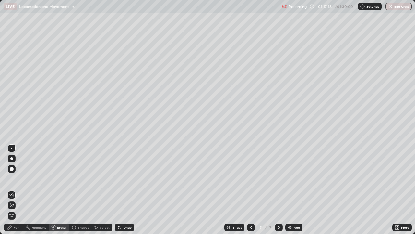
click at [16, 189] on div "Pen" at bounding box center [17, 226] width 6 height 3
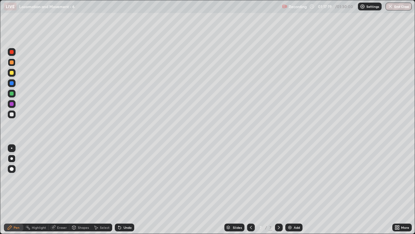
click at [13, 73] on div at bounding box center [12, 73] width 4 height 4
click at [14, 63] on div at bounding box center [12, 62] width 8 height 8
click at [13, 74] on div at bounding box center [12, 73] width 4 height 4
click at [13, 115] on div at bounding box center [12, 114] width 4 height 4
click at [84, 189] on div "Shapes" at bounding box center [83, 226] width 11 height 3
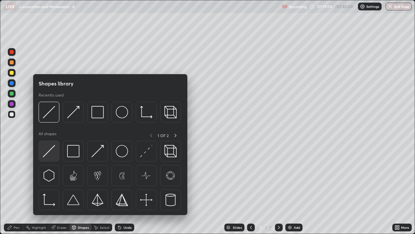
click at [54, 156] on img at bounding box center [49, 151] width 12 height 12
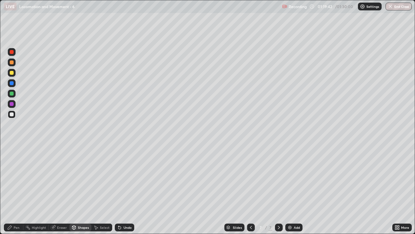
click at [13, 75] on div at bounding box center [12, 73] width 8 height 8
click at [13, 103] on div at bounding box center [12, 104] width 4 height 4
click at [18, 189] on div "Pen" at bounding box center [17, 226] width 6 height 3
click at [20, 189] on div "Pen" at bounding box center [13, 227] width 19 height 8
click at [12, 115] on div at bounding box center [12, 114] width 4 height 4
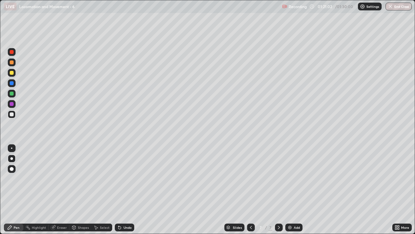
click at [12, 73] on div at bounding box center [12, 73] width 4 height 4
click at [20, 189] on div "Pen" at bounding box center [13, 227] width 19 height 8
click at [13, 62] on div at bounding box center [12, 62] width 4 height 4
click at [12, 73] on div at bounding box center [12, 73] width 4 height 4
click at [80, 189] on div "Shapes" at bounding box center [83, 226] width 11 height 3
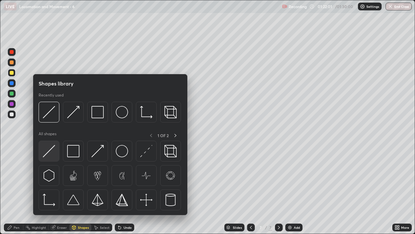
click at [53, 155] on img at bounding box center [49, 151] width 12 height 12
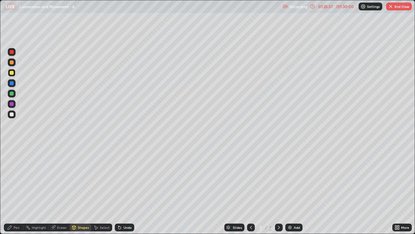
click at [391, 7] on img "button" at bounding box center [390, 6] width 5 height 5
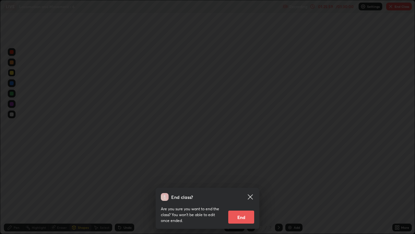
click at [252, 189] on icon at bounding box center [251, 197] width 8 height 8
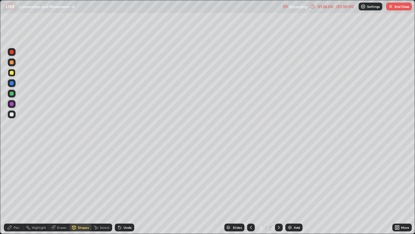
click at [392, 6] on img "button" at bounding box center [390, 6] width 5 height 5
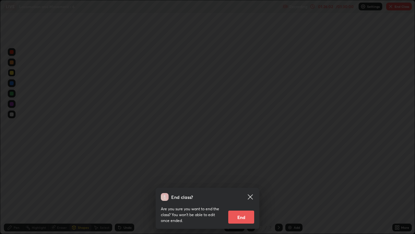
click at [247, 189] on button "End" at bounding box center [241, 216] width 26 height 13
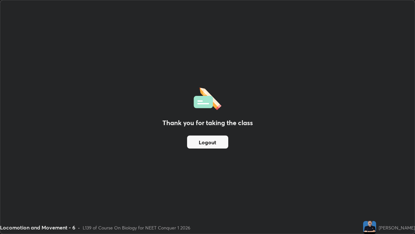
click at [210, 141] on button "Logout" at bounding box center [207, 141] width 41 height 13
click at [211, 146] on button "Logout" at bounding box center [207, 141] width 41 height 13
click at [210, 144] on button "Logout" at bounding box center [207, 141] width 41 height 13
